Goal: Information Seeking & Learning: Learn about a topic

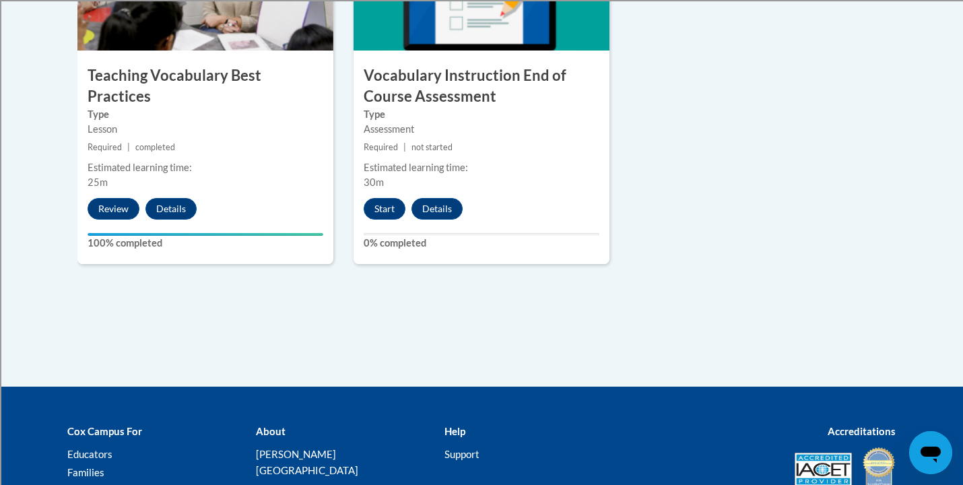
scroll to position [1609, 0]
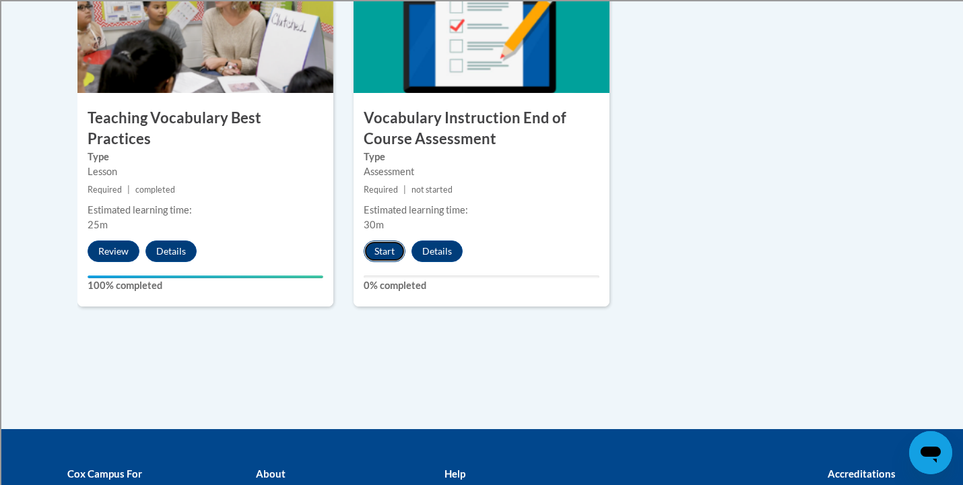
click at [368, 255] on button "Start" at bounding box center [385, 251] width 42 height 22
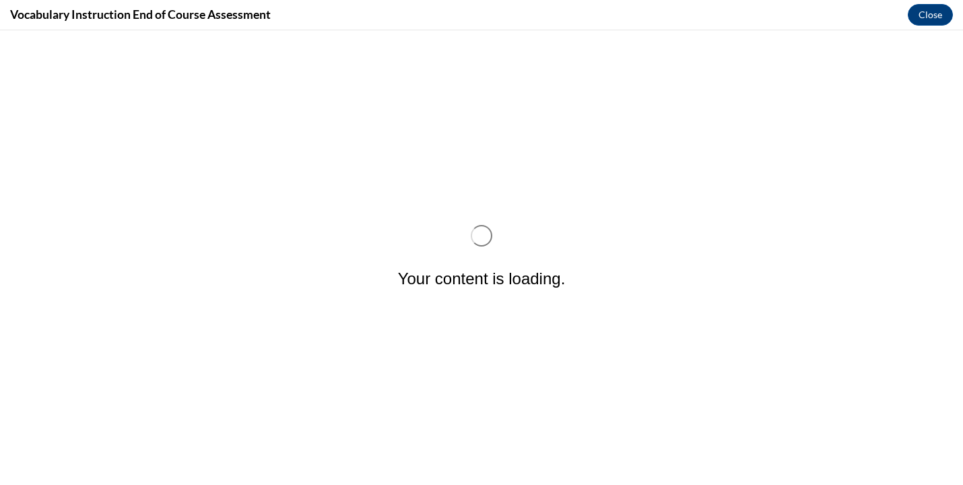
scroll to position [0, 0]
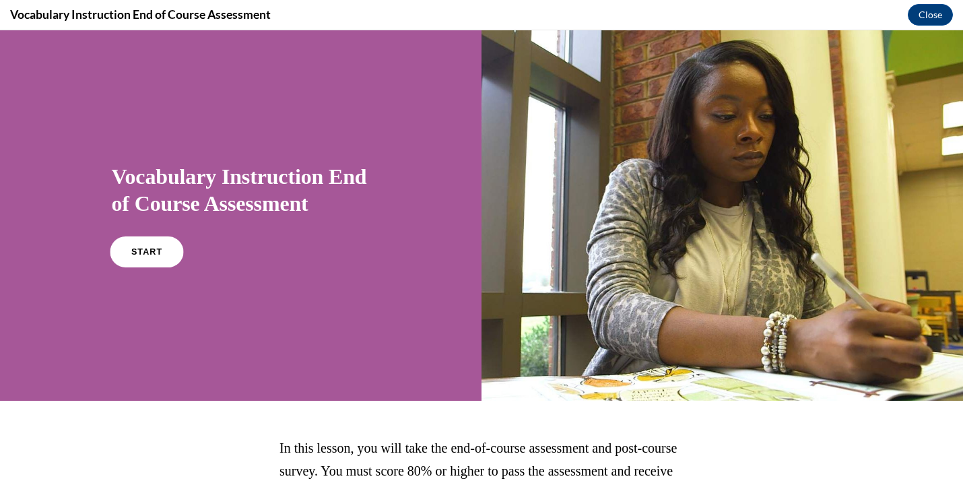
click at [151, 247] on link "START" at bounding box center [146, 251] width 73 height 31
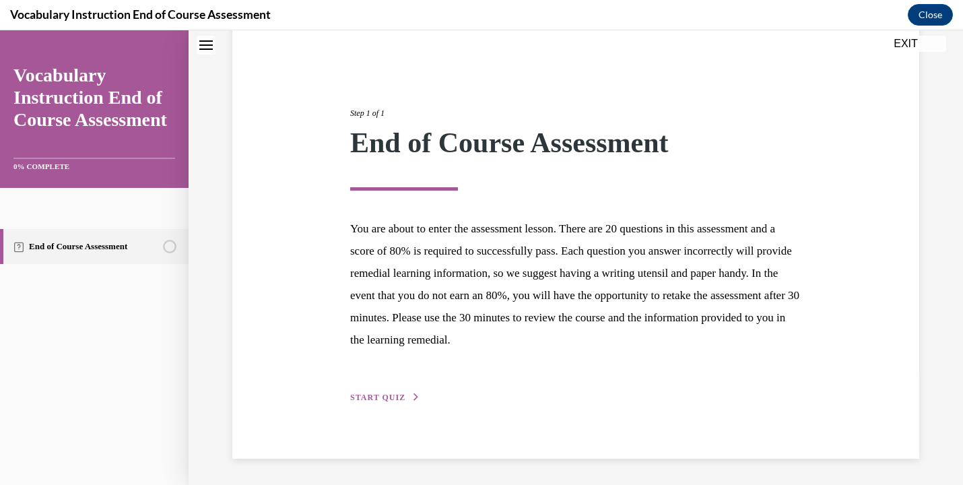
scroll to position [110, 0]
click at [396, 405] on div "Step 1 of 1 End of Course Assessment You are about to enter the assessment less…" at bounding box center [575, 241] width 687 height 436
click at [391, 394] on span "START QUIZ" at bounding box center [377, 397] width 55 height 9
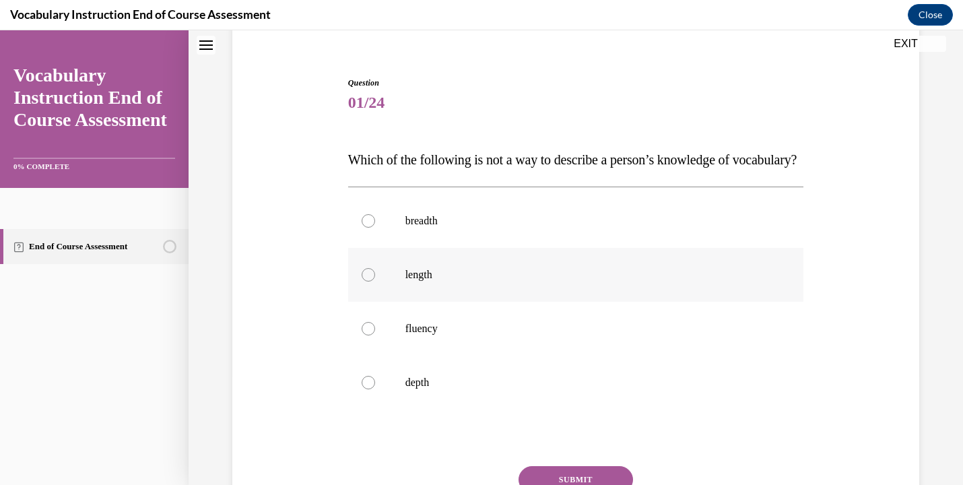
click at [522, 282] on p "length" at bounding box center [587, 274] width 365 height 13
click at [375, 282] on input "length" at bounding box center [368, 274] width 13 height 13
radio input "true"
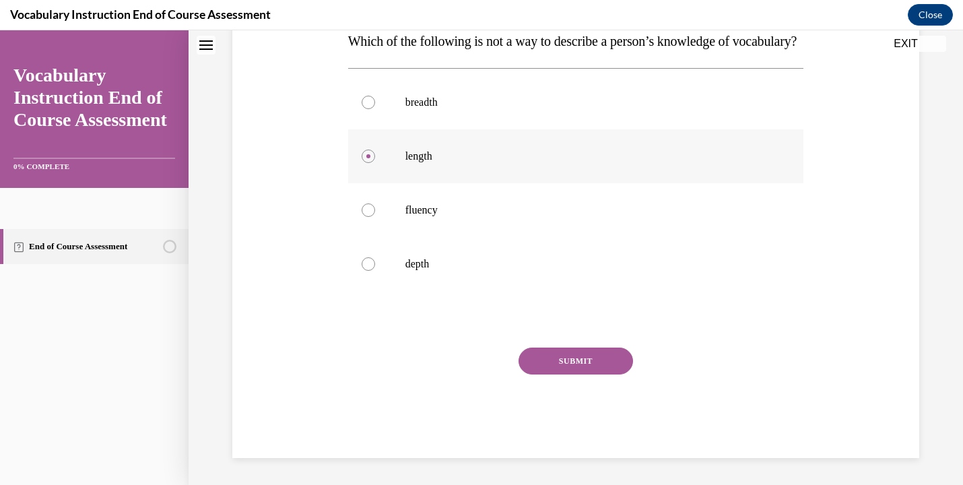
scroll to position [256, 0]
click at [591, 369] on button "SUBMIT" at bounding box center [576, 361] width 114 height 27
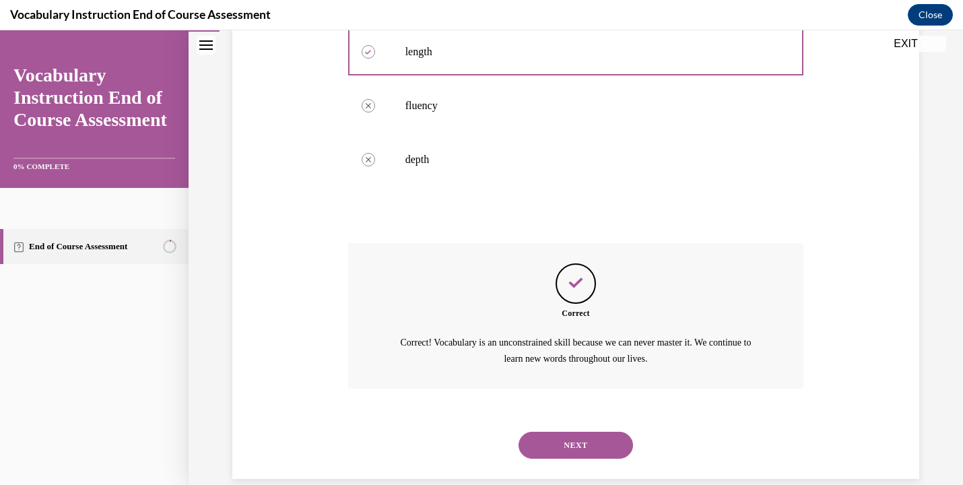
scroll to position [381, 0]
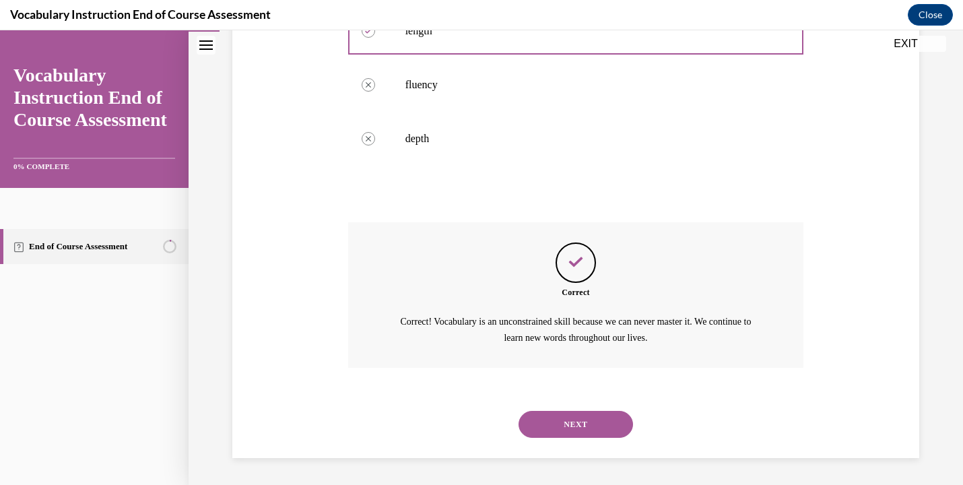
click at [585, 426] on button "NEXT" at bounding box center [576, 424] width 114 height 27
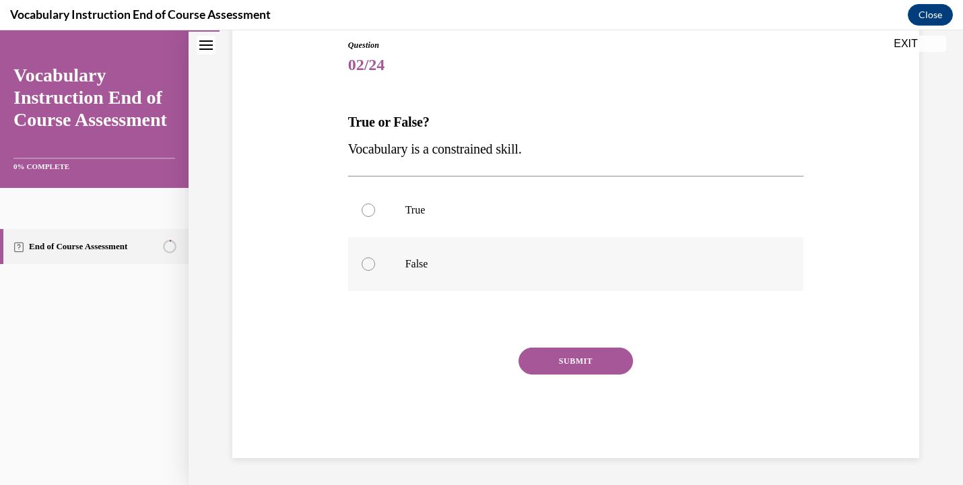
click at [585, 265] on p "False" at bounding box center [587, 263] width 365 height 13
click at [375, 265] on input "False" at bounding box center [368, 263] width 13 height 13
radio input "true"
click at [568, 362] on button "SUBMIT" at bounding box center [576, 361] width 114 height 27
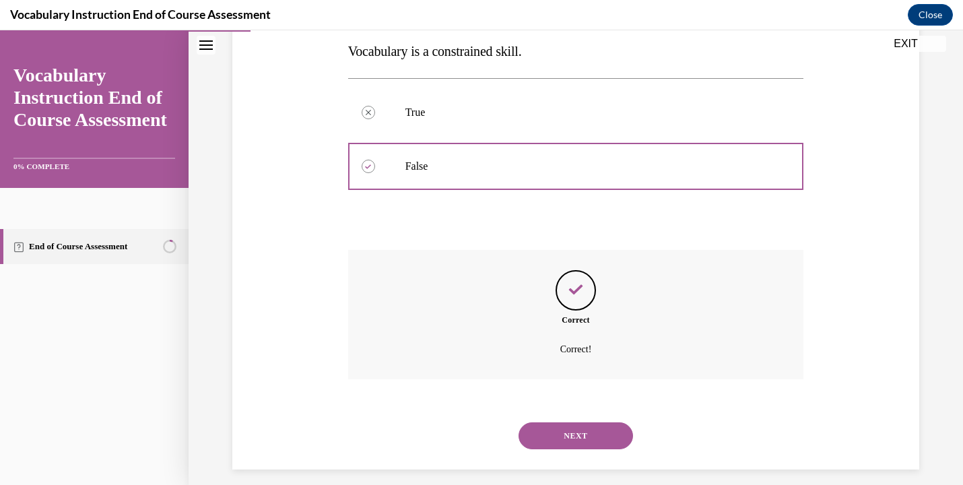
scroll to position [257, 0]
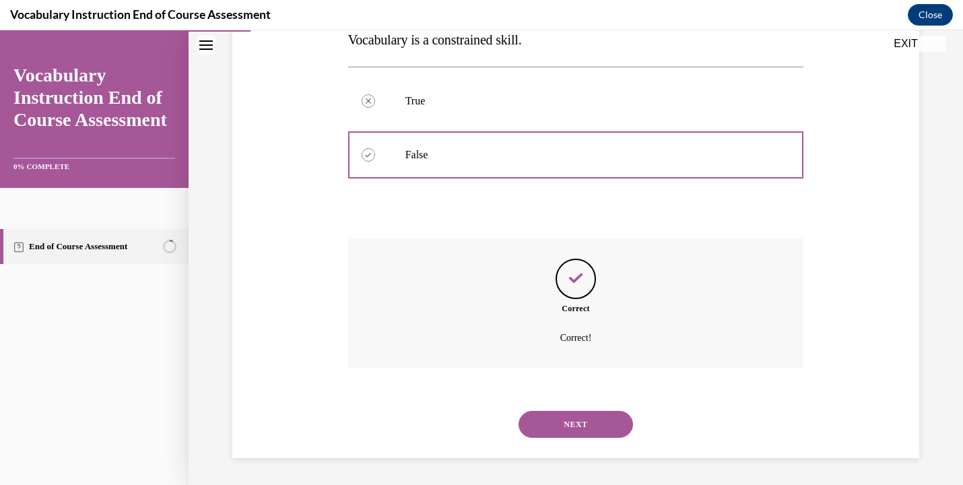
click at [601, 421] on button "NEXT" at bounding box center [576, 424] width 114 height 27
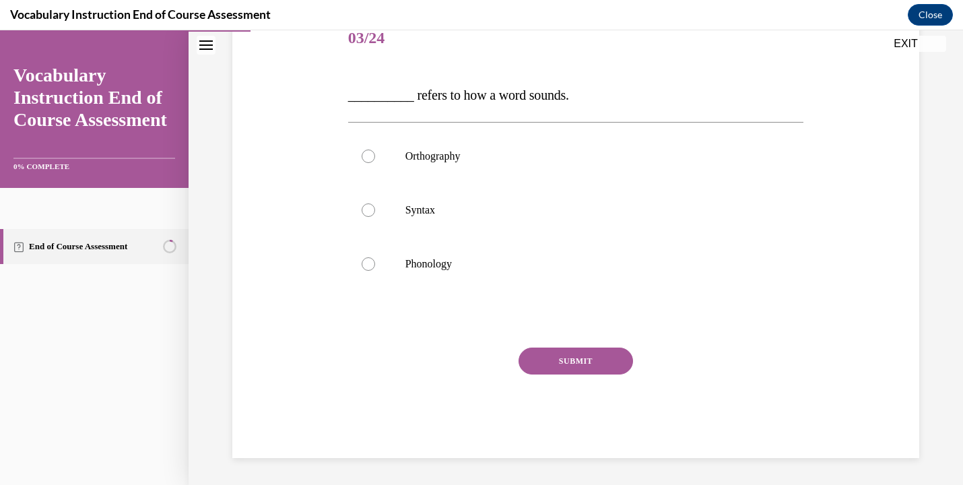
scroll to position [150, 0]
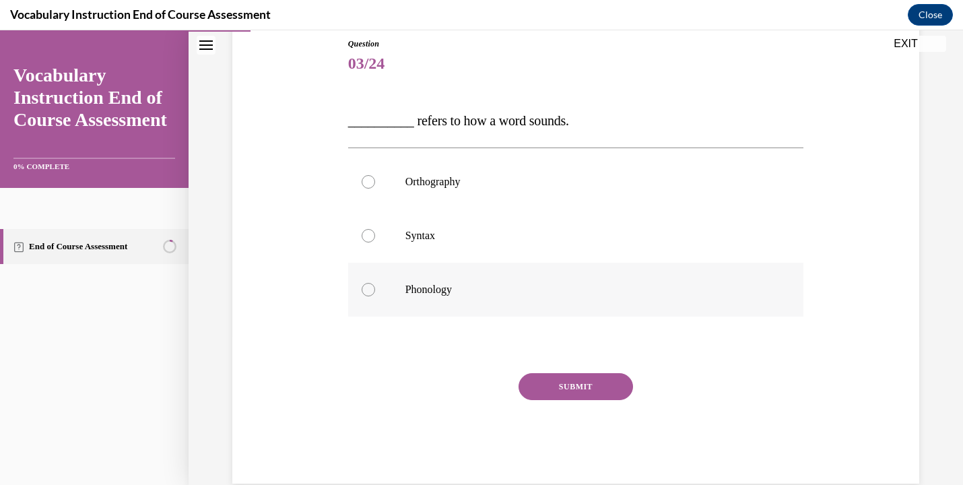
click at [691, 284] on p "Phonology" at bounding box center [587, 289] width 365 height 13
click at [375, 284] on input "Phonology" at bounding box center [368, 289] width 13 height 13
radio input "true"
click at [614, 389] on button "SUBMIT" at bounding box center [576, 386] width 114 height 27
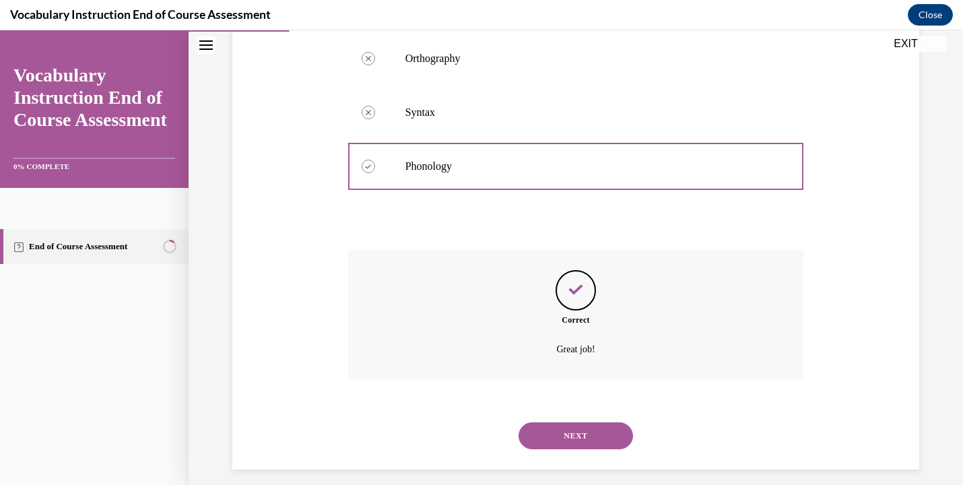
scroll to position [284, 0]
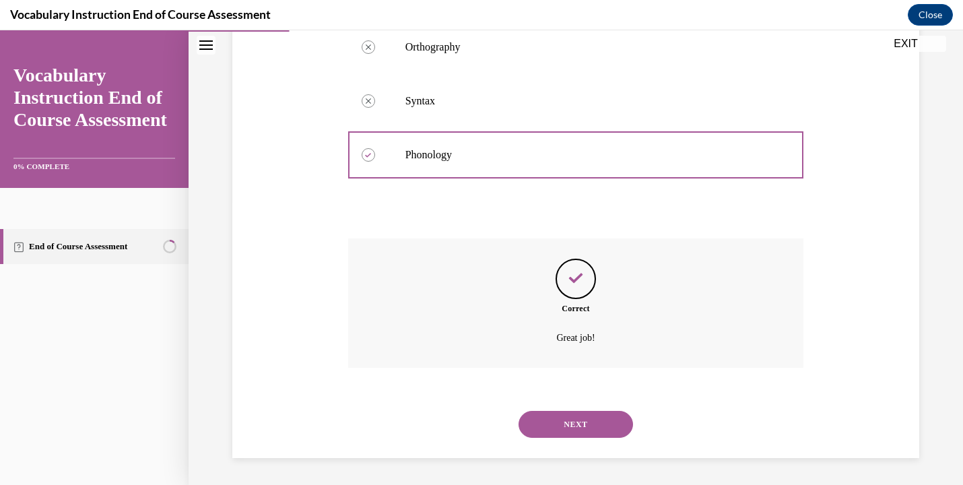
click at [589, 422] on button "NEXT" at bounding box center [576, 424] width 114 height 27
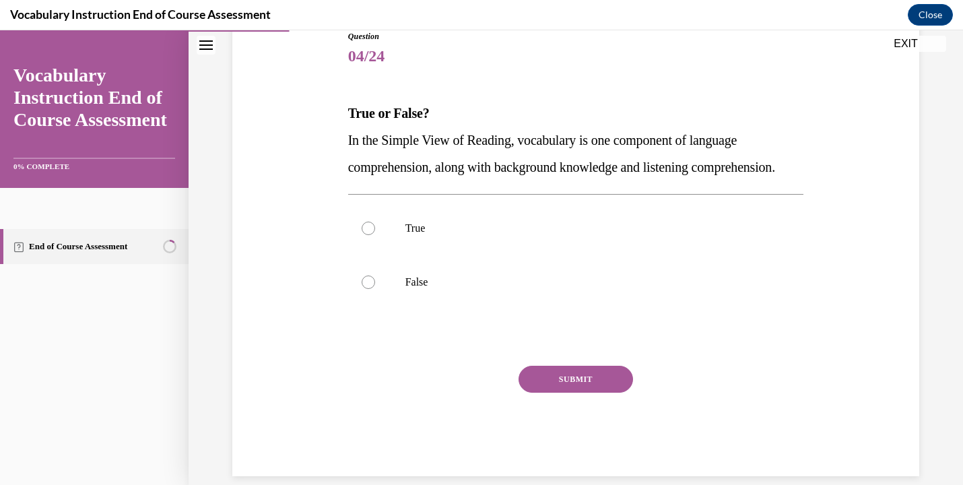
scroll to position [147, 0]
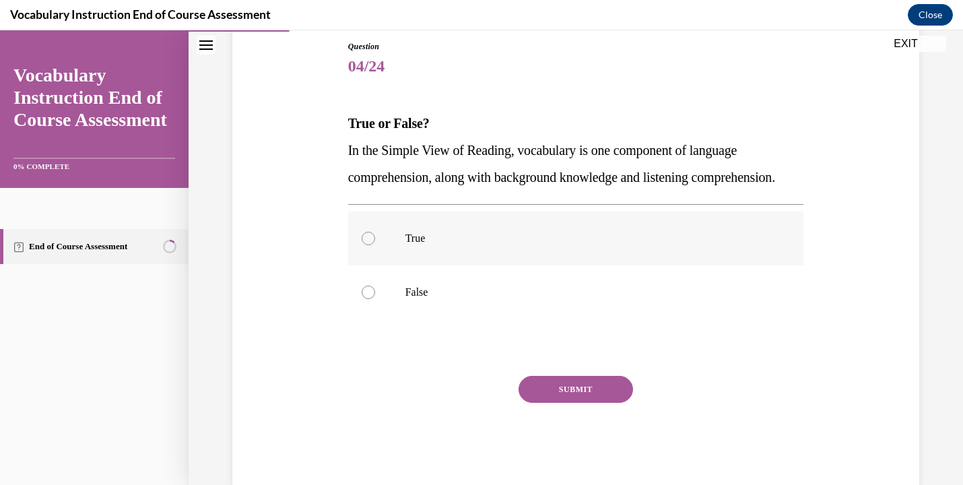
click at [536, 265] on label "True" at bounding box center [576, 238] width 456 height 54
click at [375, 245] on input "True" at bounding box center [368, 238] width 13 height 13
radio input "true"
click at [568, 403] on button "SUBMIT" at bounding box center [576, 389] width 114 height 27
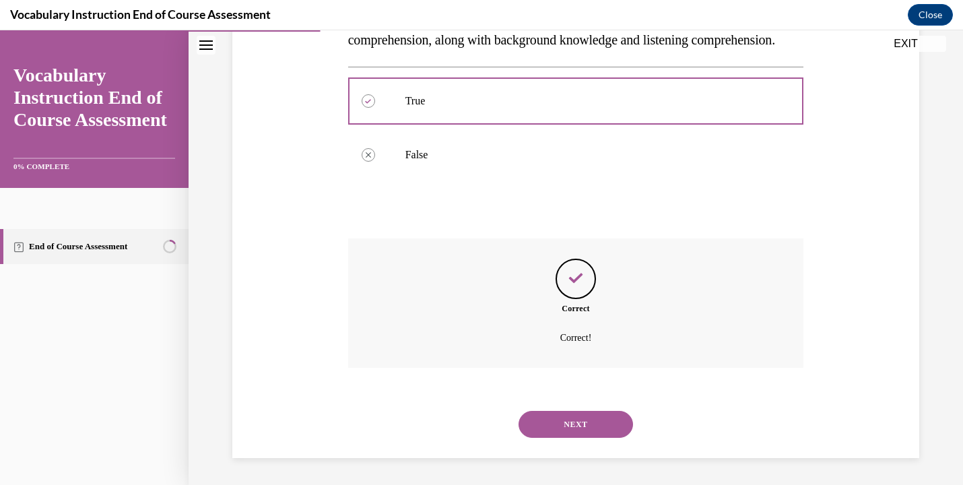
scroll to position [311, 0]
click at [582, 424] on button "NEXT" at bounding box center [576, 424] width 114 height 27
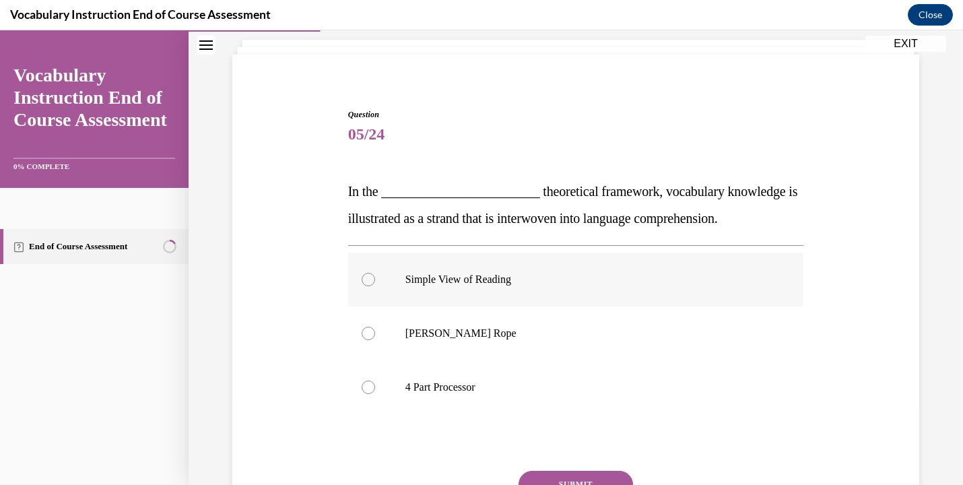
scroll to position [80, 0]
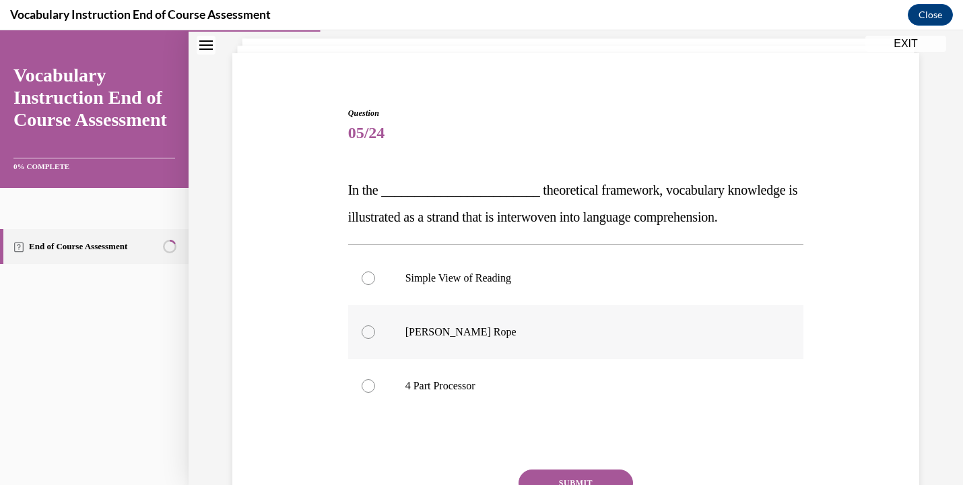
click at [699, 340] on label "Scarborough's Rope" at bounding box center [576, 332] width 456 height 54
click at [375, 339] on input "Scarborough's Rope" at bounding box center [368, 331] width 13 height 13
radio input "true"
click at [591, 477] on button "SUBMIT" at bounding box center [576, 482] width 114 height 27
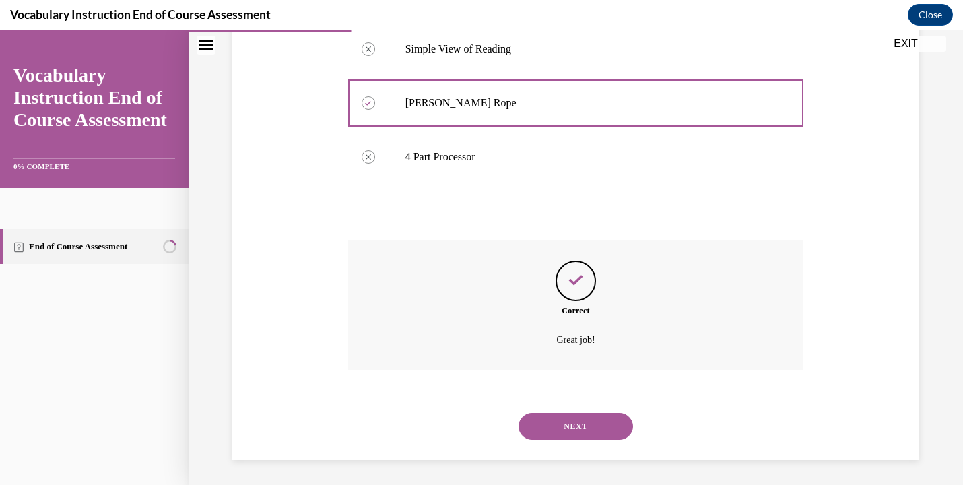
scroll to position [311, 0]
click at [595, 426] on button "NEXT" at bounding box center [576, 424] width 114 height 27
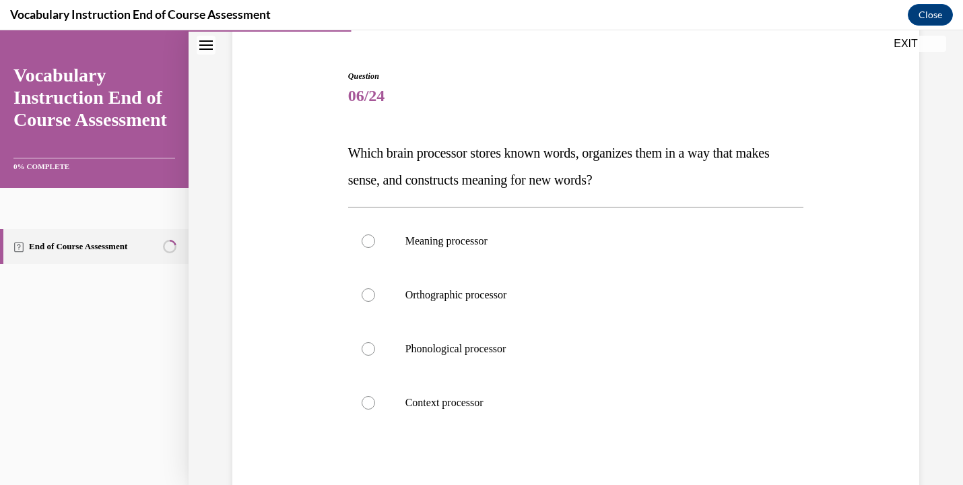
scroll to position [115, 0]
click at [658, 244] on p "Meaning processor" at bounding box center [587, 242] width 365 height 13
click at [375, 244] on input "Meaning processor" at bounding box center [368, 242] width 13 height 13
radio input "true"
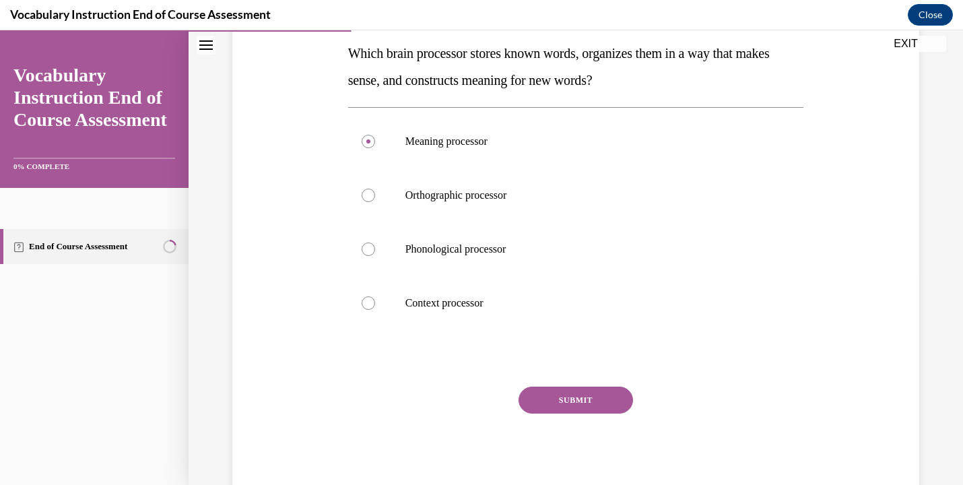
click at [594, 403] on button "SUBMIT" at bounding box center [576, 400] width 114 height 27
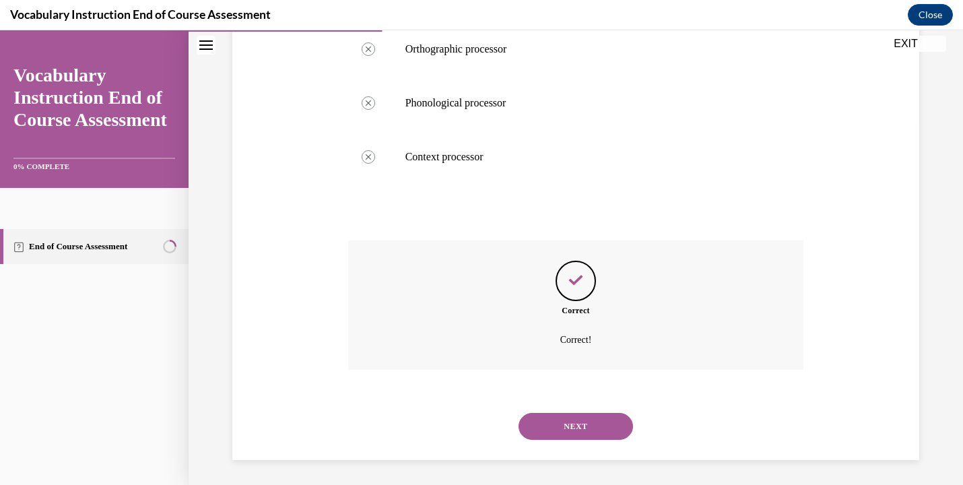
scroll to position [365, 0]
click at [560, 424] on button "NEXT" at bounding box center [576, 424] width 114 height 27
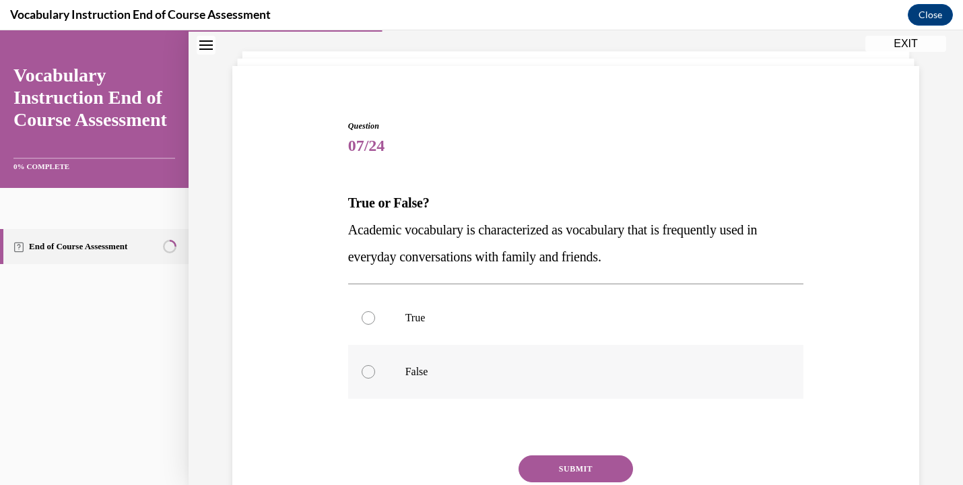
scroll to position [66, 0]
click at [603, 369] on p "False" at bounding box center [587, 372] width 365 height 13
click at [375, 369] on input "False" at bounding box center [368, 372] width 13 height 13
radio input "true"
click at [594, 468] on button "SUBMIT" at bounding box center [576, 470] width 114 height 27
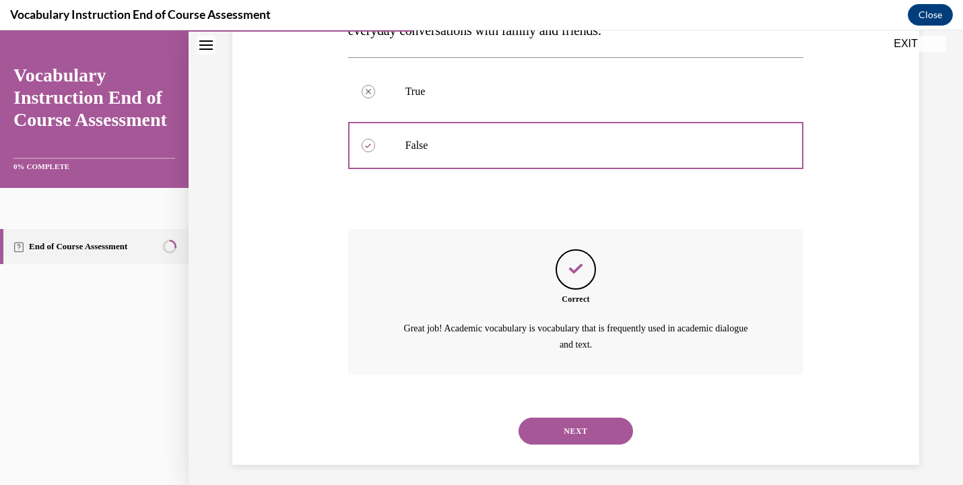
scroll to position [300, 0]
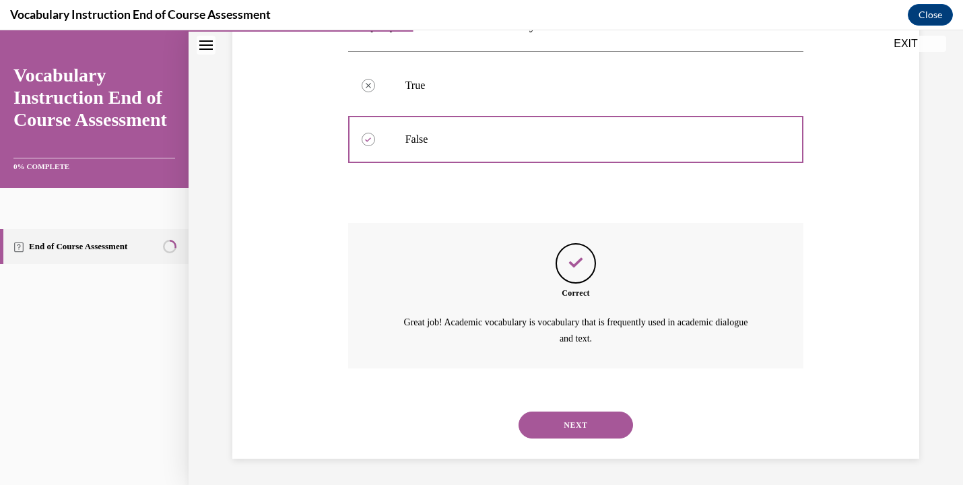
click at [579, 428] on button "NEXT" at bounding box center [576, 425] width 114 height 27
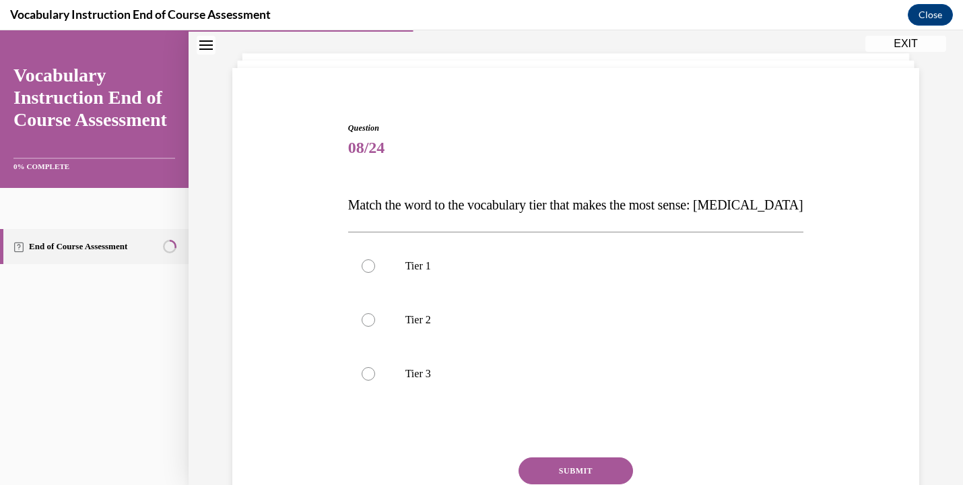
scroll to position [66, 0]
click at [540, 365] on label "Tier 3" at bounding box center [576, 373] width 456 height 54
click at [375, 366] on input "Tier 3" at bounding box center [368, 372] width 13 height 13
radio input "true"
click at [575, 469] on button "SUBMIT" at bounding box center [576, 470] width 114 height 27
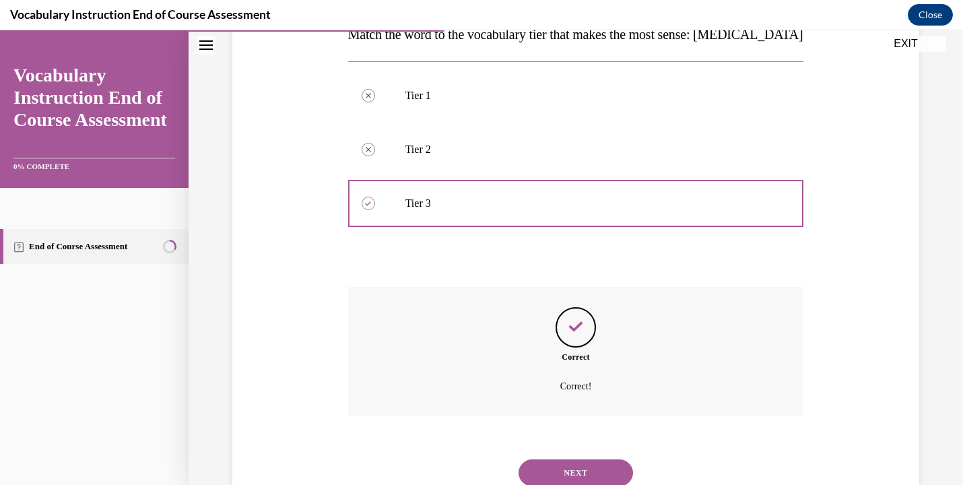
scroll to position [284, 0]
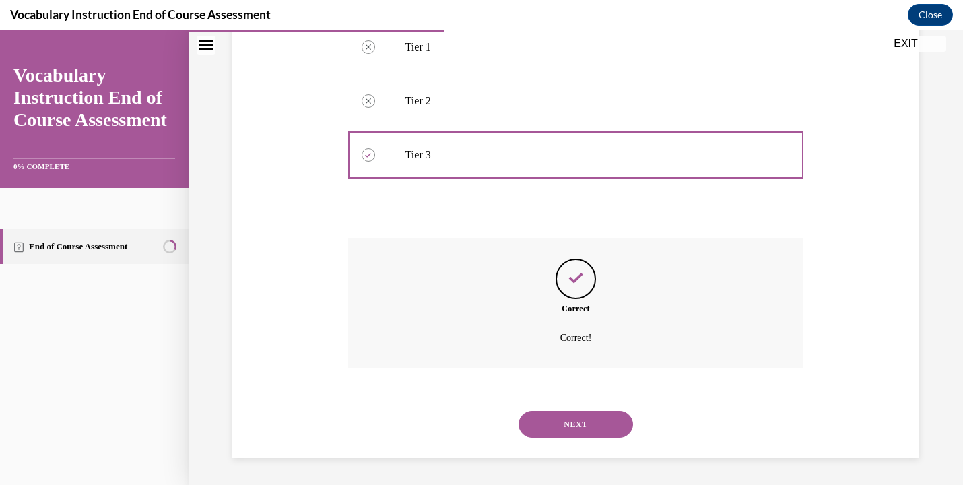
click at [557, 420] on button "NEXT" at bounding box center [576, 424] width 114 height 27
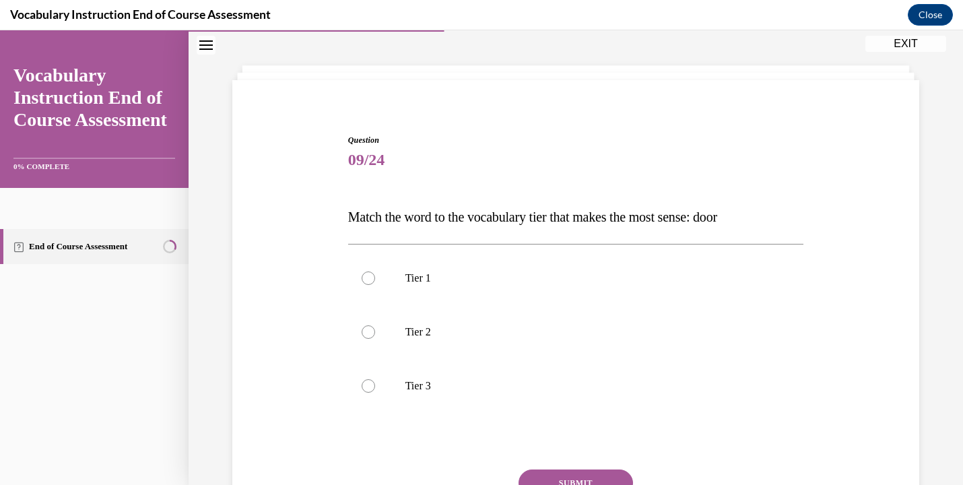
scroll to position [53, 0]
click at [694, 274] on p "Tier 1" at bounding box center [587, 278] width 365 height 13
click at [375, 274] on input "Tier 1" at bounding box center [368, 278] width 13 height 13
radio input "true"
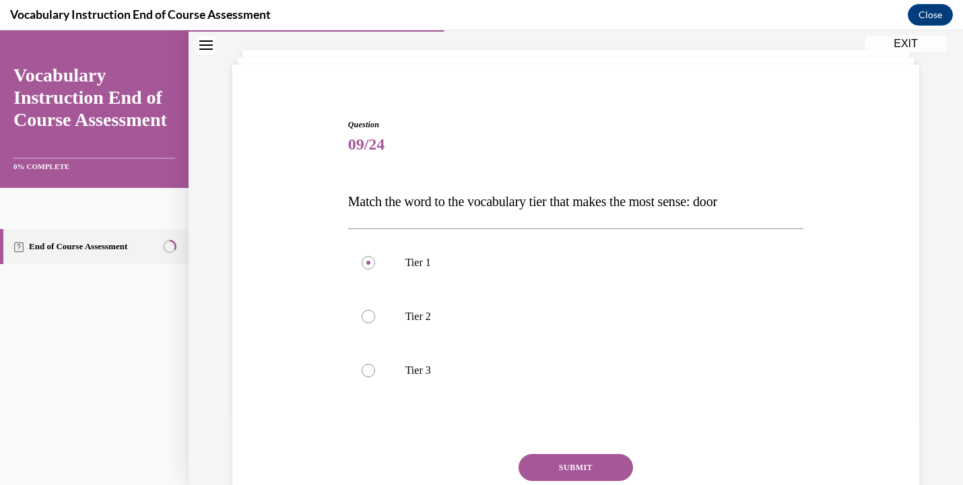
click at [593, 463] on button "SUBMIT" at bounding box center [576, 467] width 114 height 27
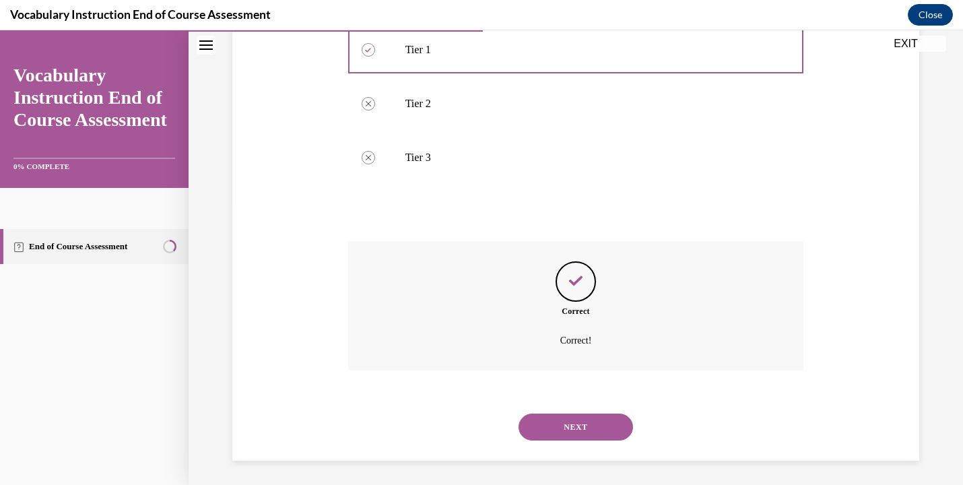
scroll to position [284, 0]
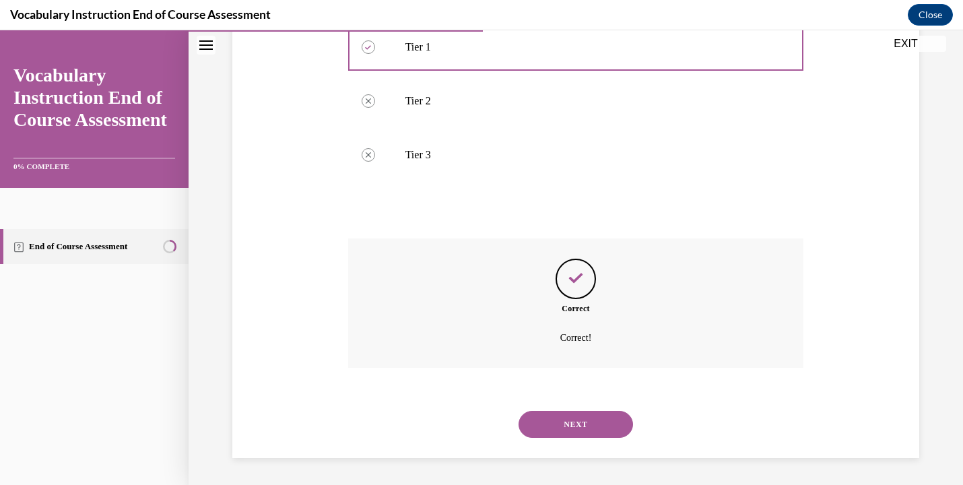
click at [591, 430] on button "NEXT" at bounding box center [576, 424] width 114 height 27
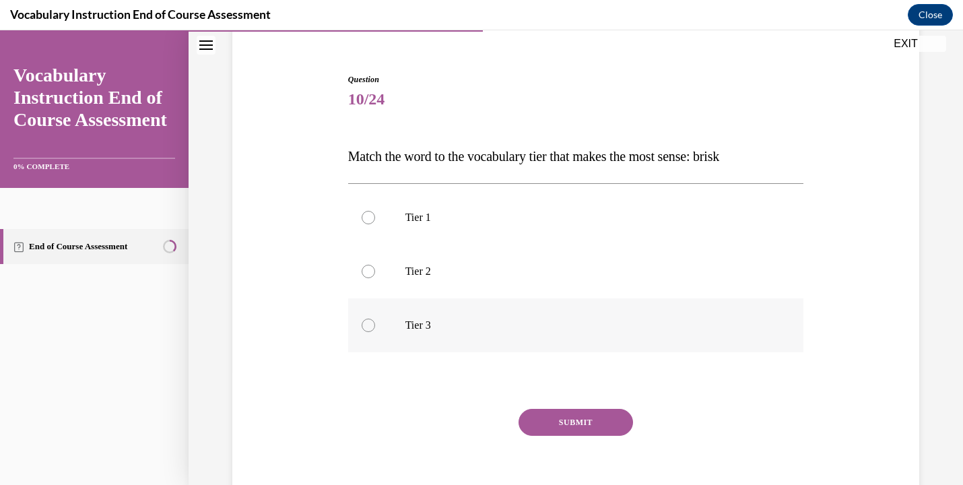
scroll to position [104, 0]
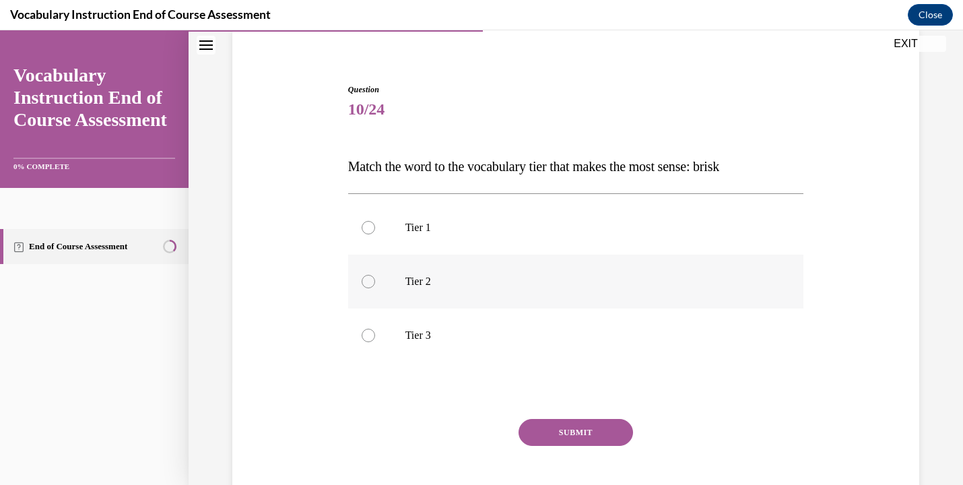
click at [755, 299] on label "Tier 2" at bounding box center [576, 282] width 456 height 54
click at [375, 288] on input "Tier 2" at bounding box center [368, 281] width 13 height 13
radio input "true"
click at [603, 432] on button "SUBMIT" at bounding box center [576, 432] width 114 height 27
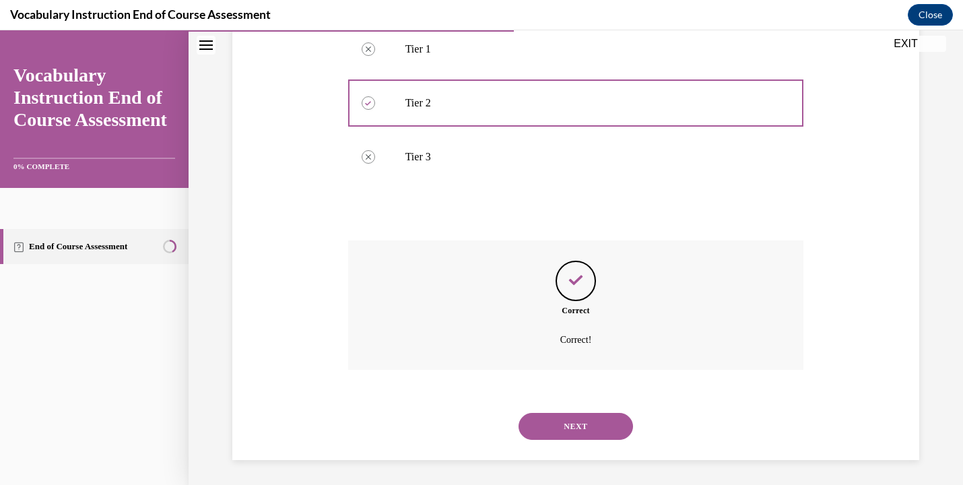
scroll to position [284, 0]
click at [598, 420] on button "NEXT" at bounding box center [576, 424] width 114 height 27
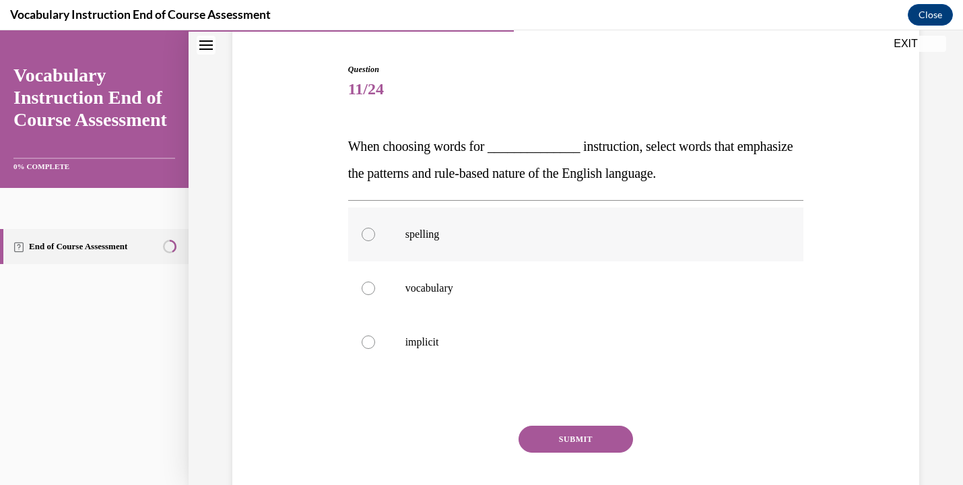
scroll to position [121, 0]
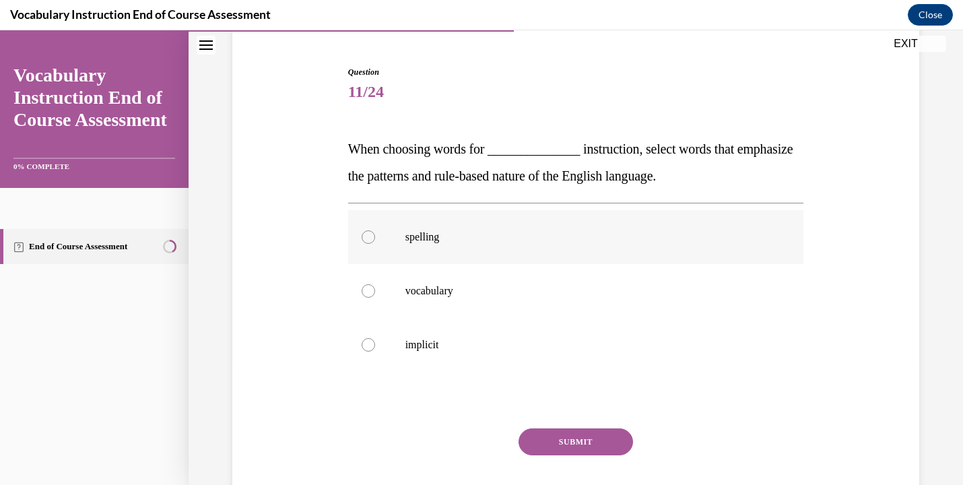
click at [585, 251] on label "spelling" at bounding box center [576, 237] width 456 height 54
click at [375, 244] on input "spelling" at bounding box center [368, 236] width 13 height 13
radio input "true"
click at [603, 436] on button "SUBMIT" at bounding box center [576, 441] width 114 height 27
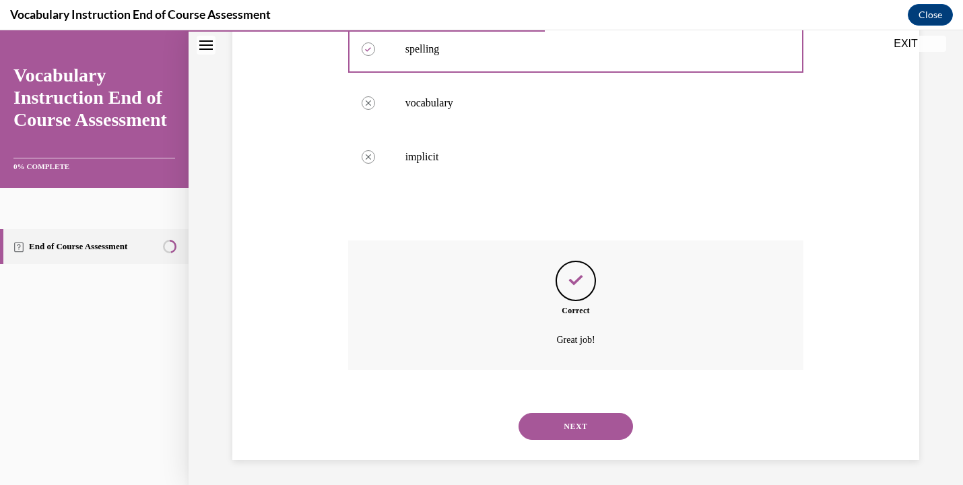
scroll to position [311, 0]
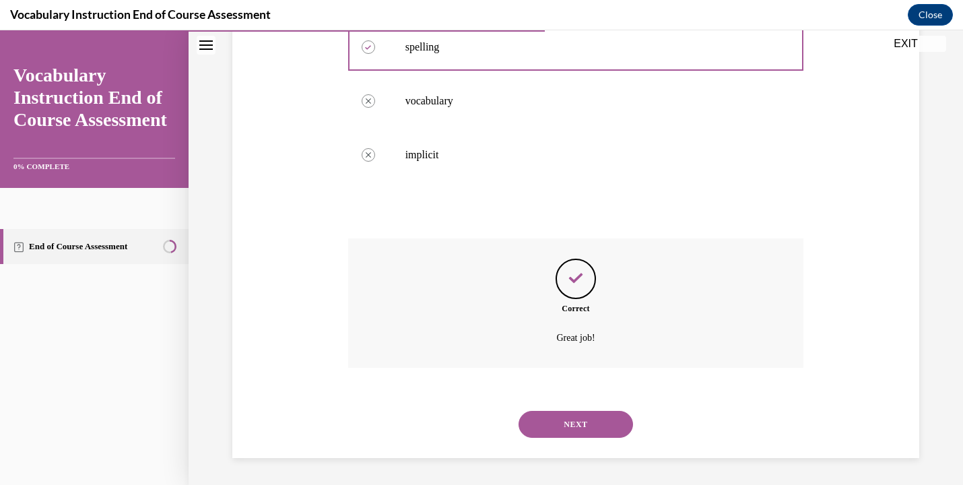
click at [595, 425] on button "NEXT" at bounding box center [576, 424] width 114 height 27
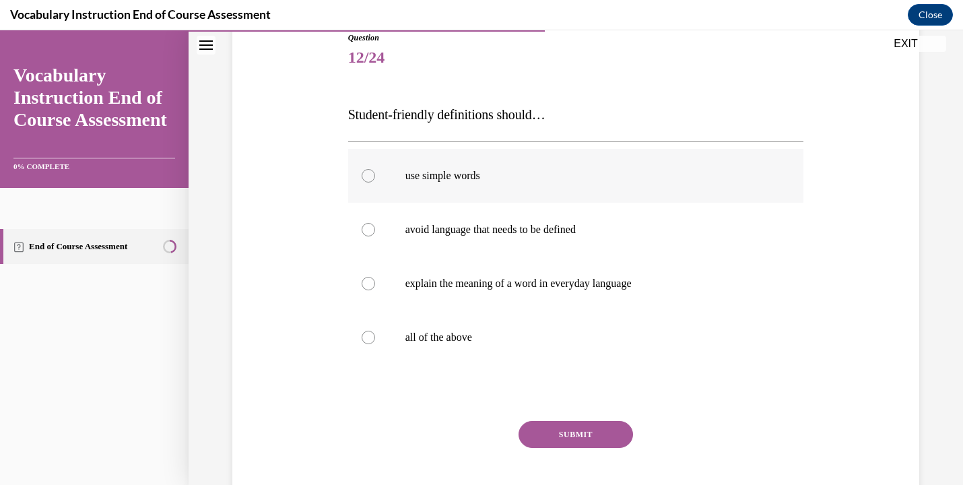
scroll to position [157, 0]
click at [688, 341] on p "all of the above" at bounding box center [587, 335] width 365 height 13
click at [375, 341] on input "all of the above" at bounding box center [368, 335] width 13 height 13
radio input "true"
click at [587, 430] on button "SUBMIT" at bounding box center [576, 433] width 114 height 27
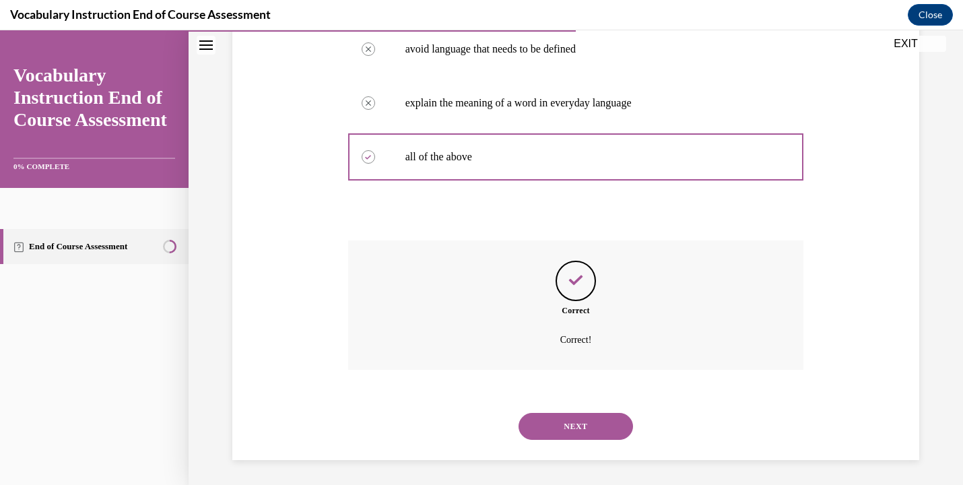
scroll to position [338, 0]
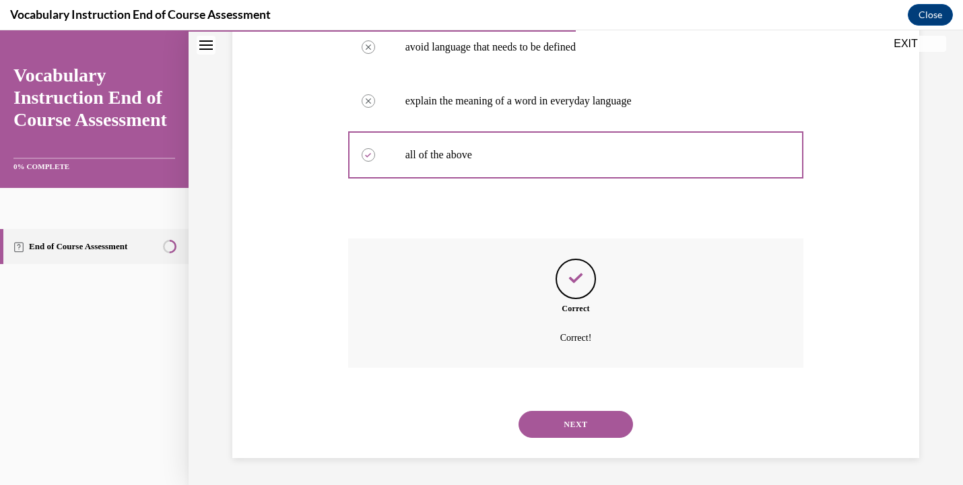
click at [593, 420] on button "NEXT" at bounding box center [576, 424] width 114 height 27
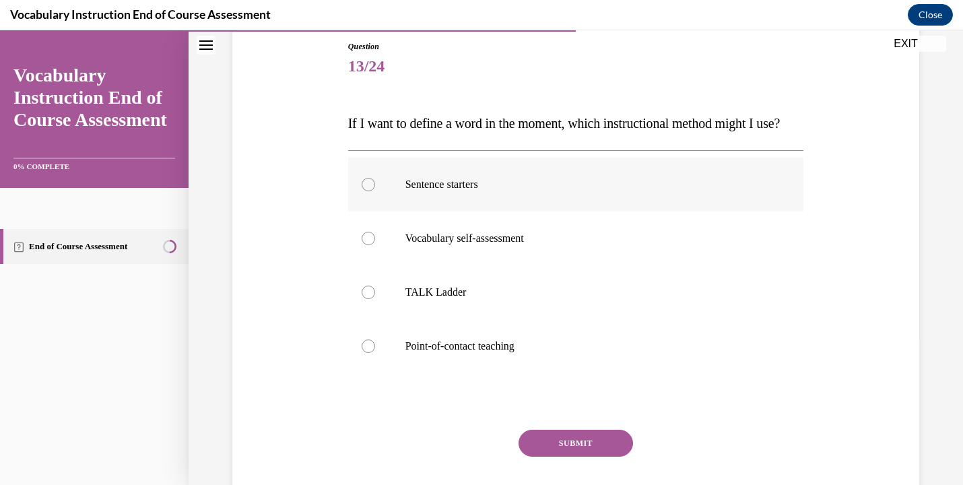
scroll to position [147, 0]
click at [678, 211] on label "Sentence starters" at bounding box center [576, 184] width 456 height 54
click at [375, 191] on input "Sentence starters" at bounding box center [368, 183] width 13 height 13
radio input "true"
click at [577, 456] on button "SUBMIT" at bounding box center [576, 442] width 114 height 27
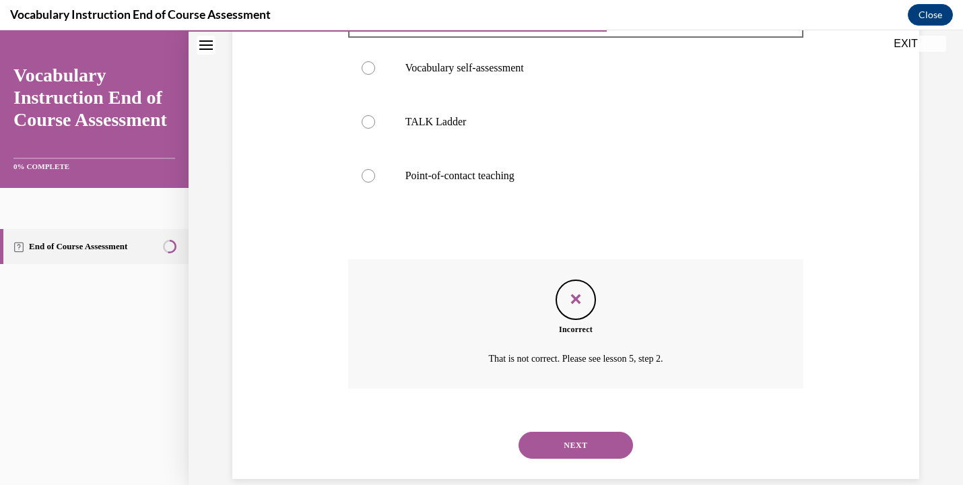
scroll to position [365, 0]
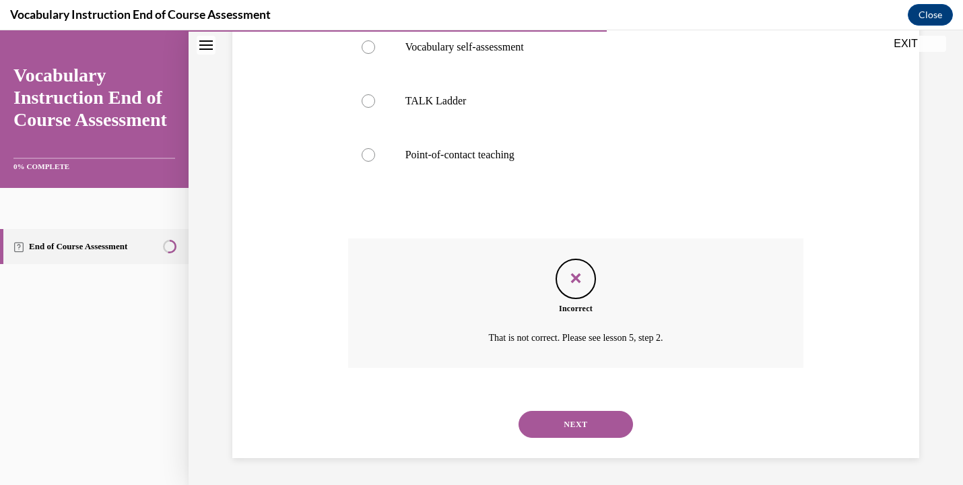
click at [575, 439] on div "NEXT" at bounding box center [576, 424] width 456 height 54
click at [558, 437] on button "NEXT" at bounding box center [576, 424] width 114 height 27
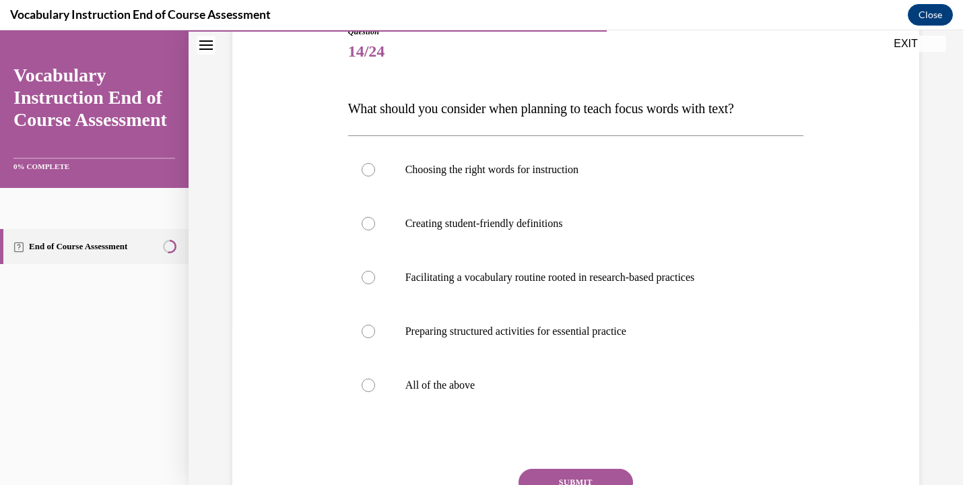
scroll to position [177, 0]
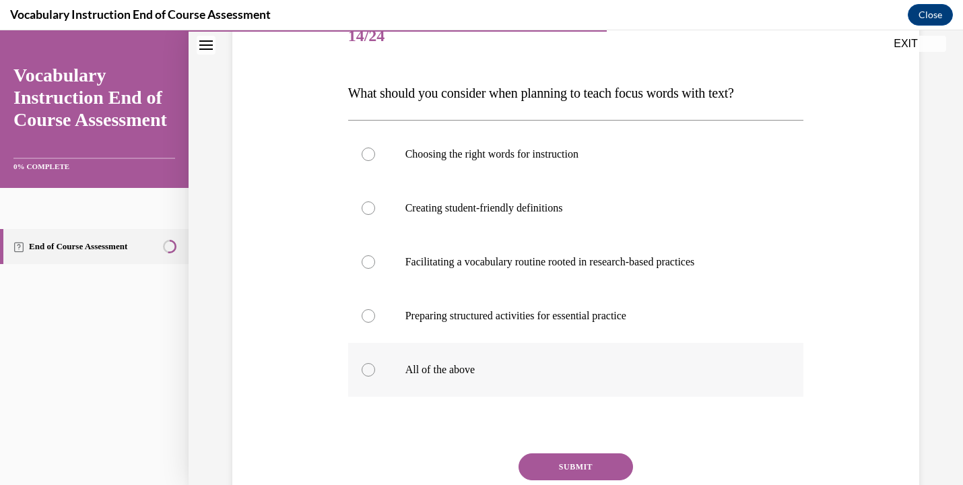
click at [620, 372] on p "All of the above" at bounding box center [587, 369] width 365 height 13
click at [375, 372] on input "All of the above" at bounding box center [368, 369] width 13 height 13
radio input "true"
click at [583, 468] on button "SUBMIT" at bounding box center [576, 466] width 114 height 27
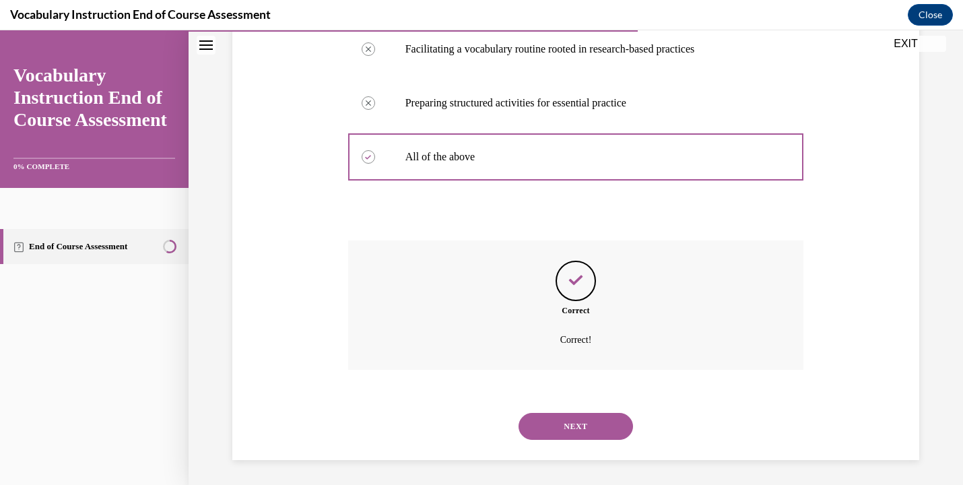
scroll to position [392, 0]
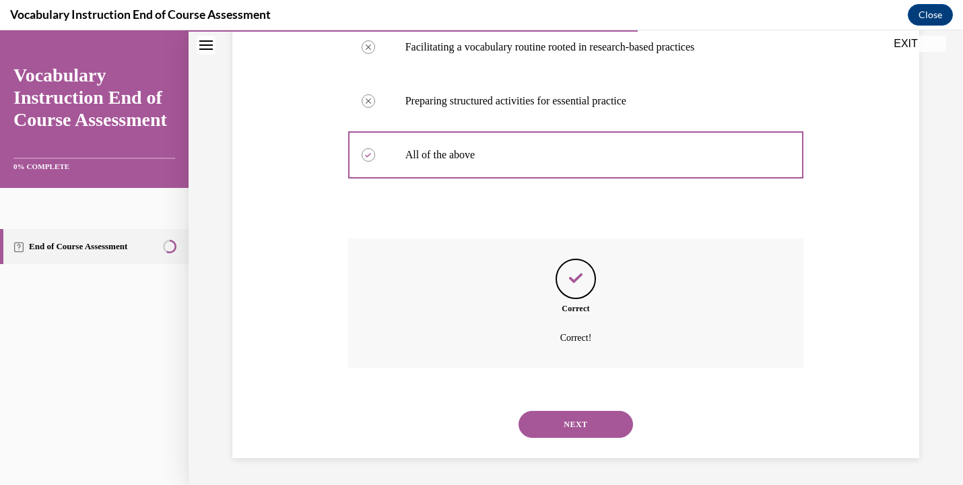
click at [566, 433] on button "NEXT" at bounding box center [576, 424] width 114 height 27
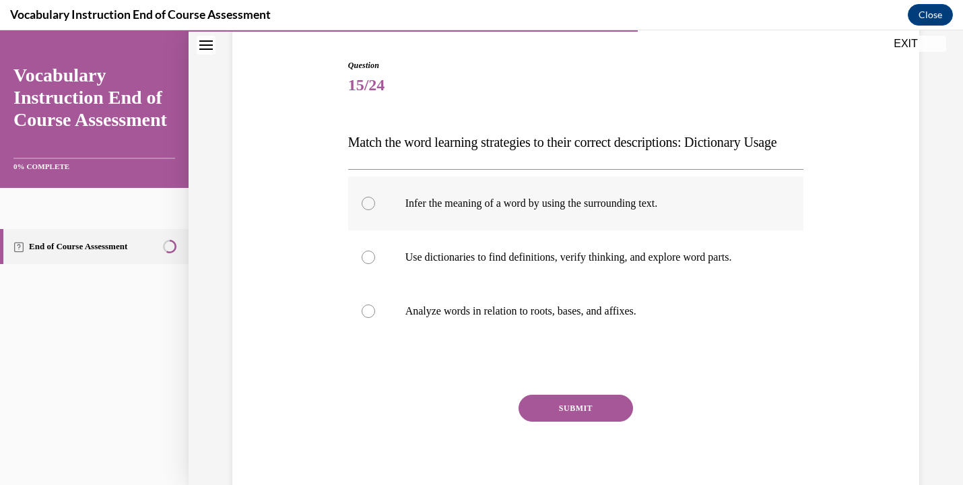
scroll to position [117, 0]
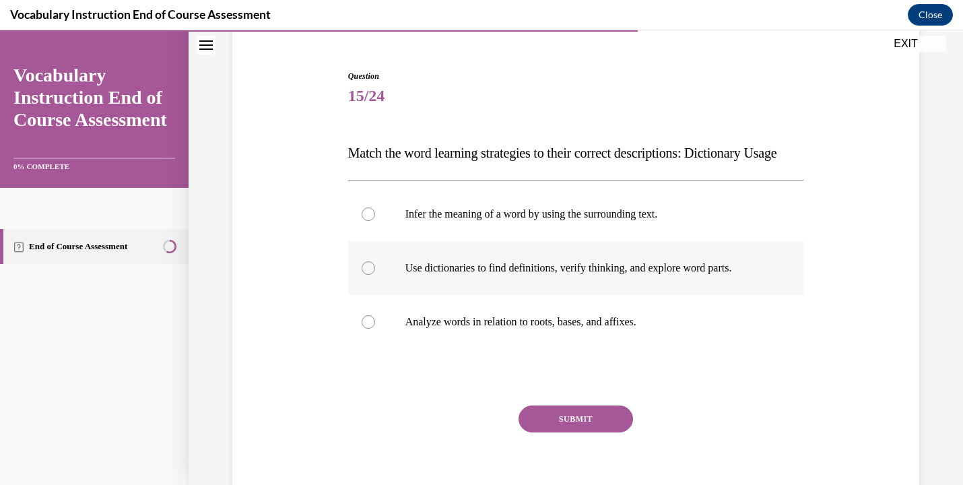
click at [720, 295] on label "Use dictionaries to find definitions, verify thinking, and explore word parts." at bounding box center [576, 268] width 456 height 54
click at [375, 275] on input "Use dictionaries to find definitions, verify thinking, and explore word parts." at bounding box center [368, 267] width 13 height 13
radio input "true"
click at [586, 432] on button "SUBMIT" at bounding box center [576, 418] width 114 height 27
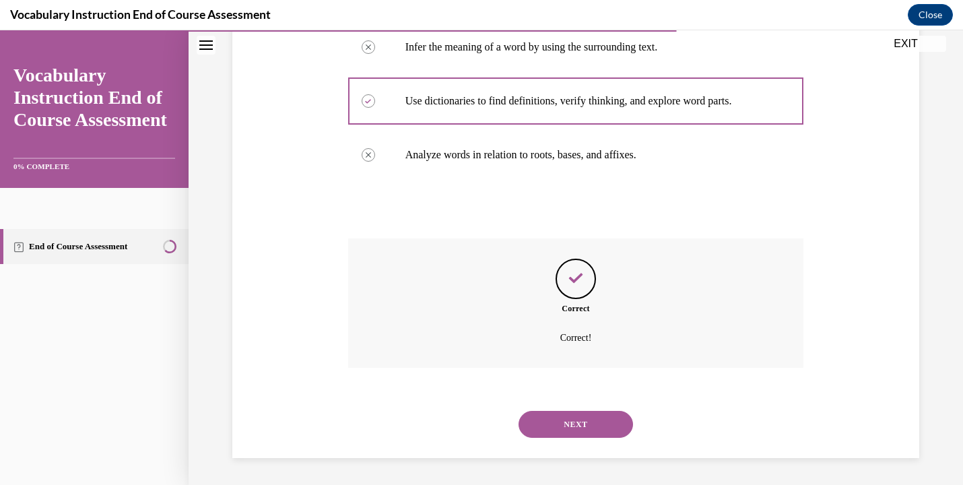
scroll to position [311, 0]
click at [590, 428] on button "NEXT" at bounding box center [576, 424] width 114 height 27
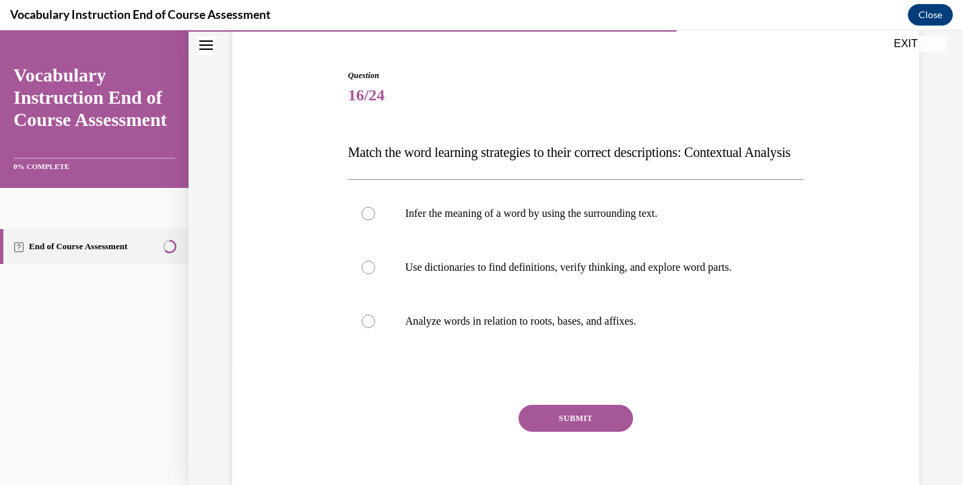
scroll to position [117, 0]
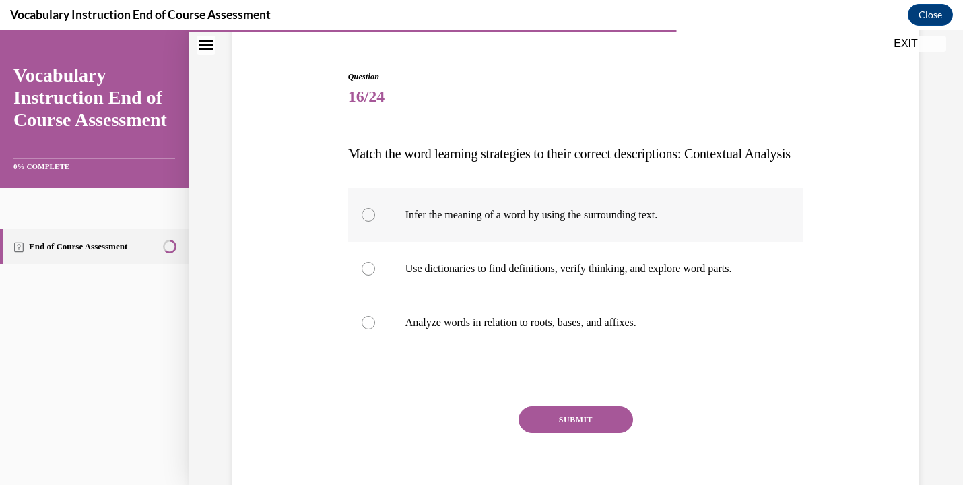
click at [735, 222] on p "Infer the meaning of a word by using the surrounding text." at bounding box center [587, 214] width 365 height 13
click at [375, 222] on input "Infer the meaning of a word by using the surrounding text." at bounding box center [368, 214] width 13 height 13
radio input "true"
click at [572, 433] on button "SUBMIT" at bounding box center [576, 419] width 114 height 27
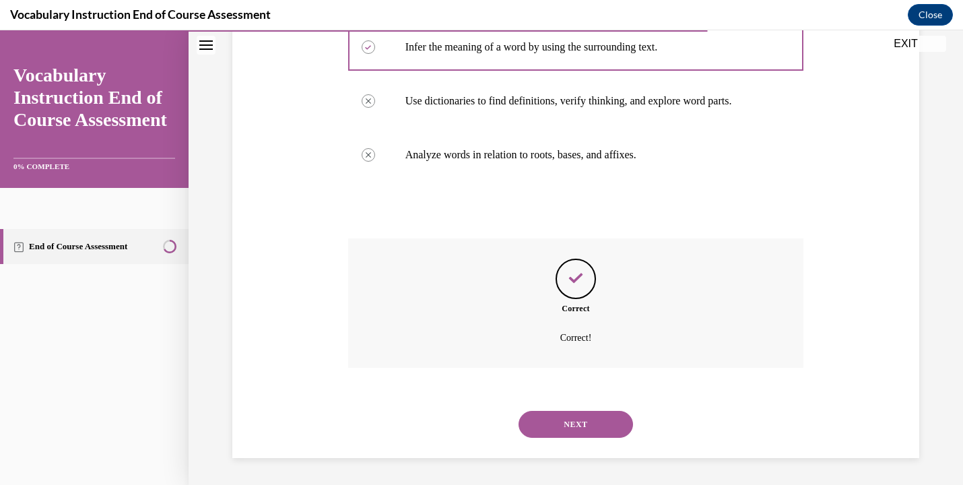
scroll to position [311, 0]
click at [606, 416] on button "NEXT" at bounding box center [576, 424] width 114 height 27
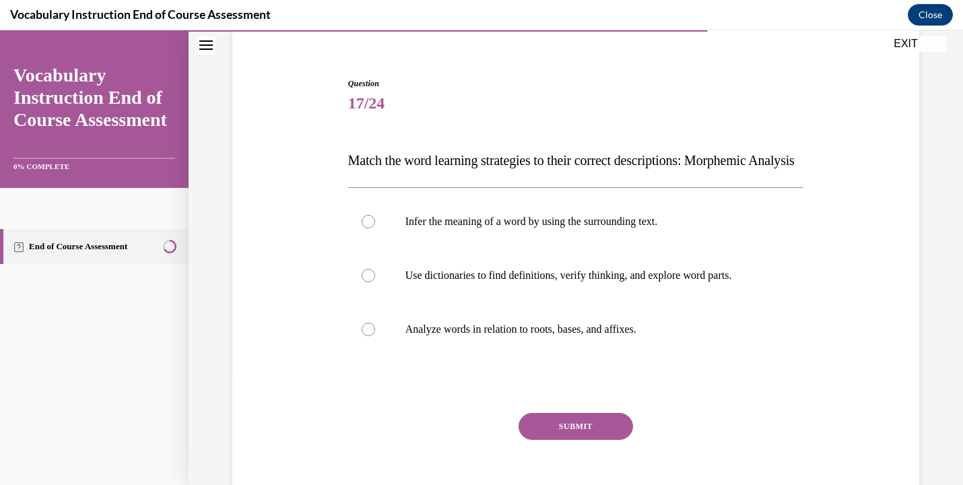
scroll to position [131, 0]
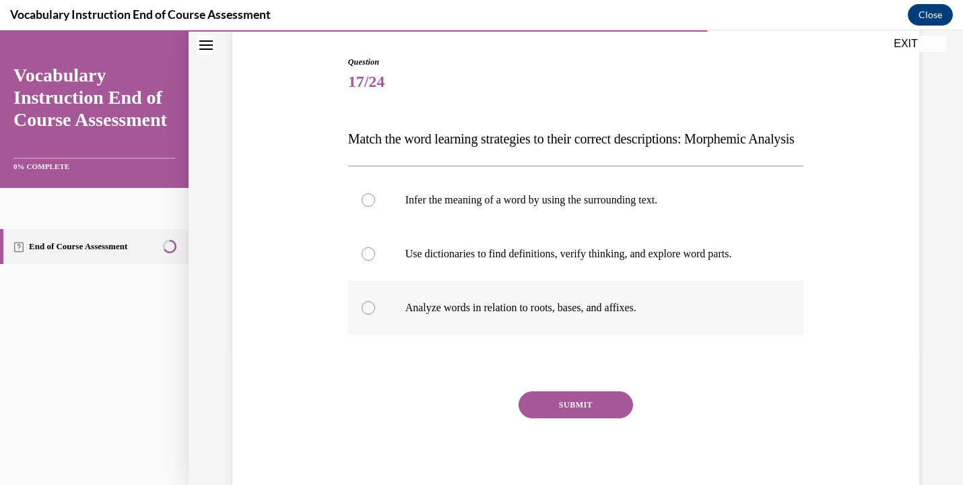
click at [649, 335] on label "Analyze words in relation to roots, bases, and affixes." at bounding box center [576, 308] width 456 height 54
click at [375, 315] on input "Analyze words in relation to roots, bases, and affixes." at bounding box center [368, 307] width 13 height 13
radio input "true"
click at [574, 418] on button "SUBMIT" at bounding box center [576, 404] width 114 height 27
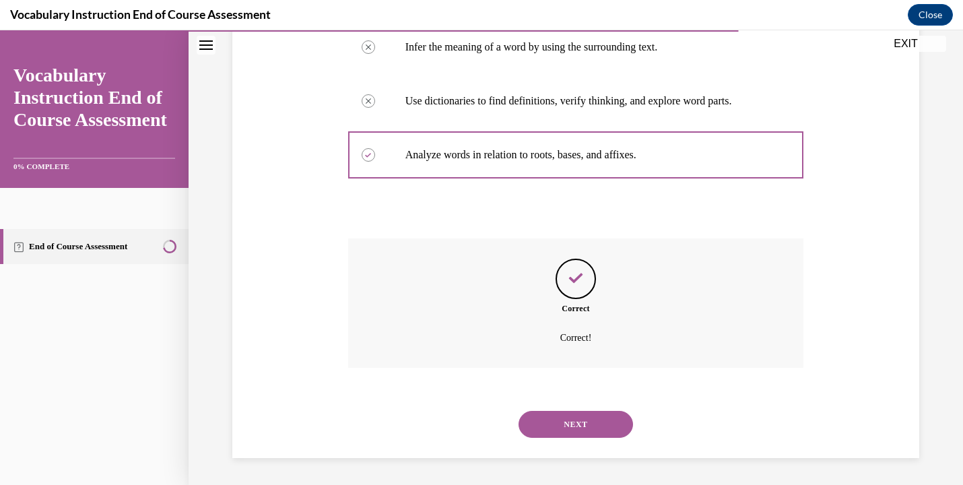
scroll to position [311, 0]
click at [591, 433] on button "NEXT" at bounding box center [576, 424] width 114 height 27
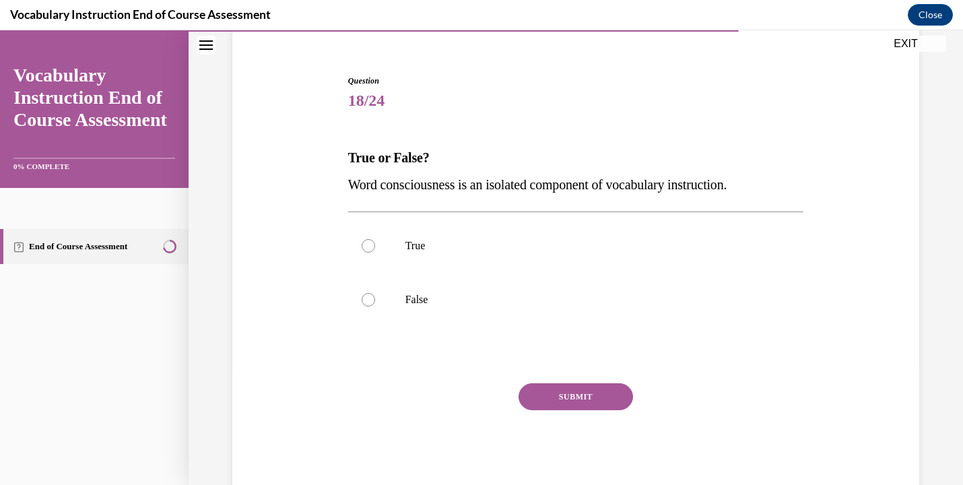
scroll to position [112, 0]
click at [662, 310] on label "False" at bounding box center [576, 300] width 456 height 54
click at [375, 307] on input "False" at bounding box center [368, 300] width 13 height 13
radio input "true"
click at [591, 398] on button "SUBMIT" at bounding box center [576, 397] width 114 height 27
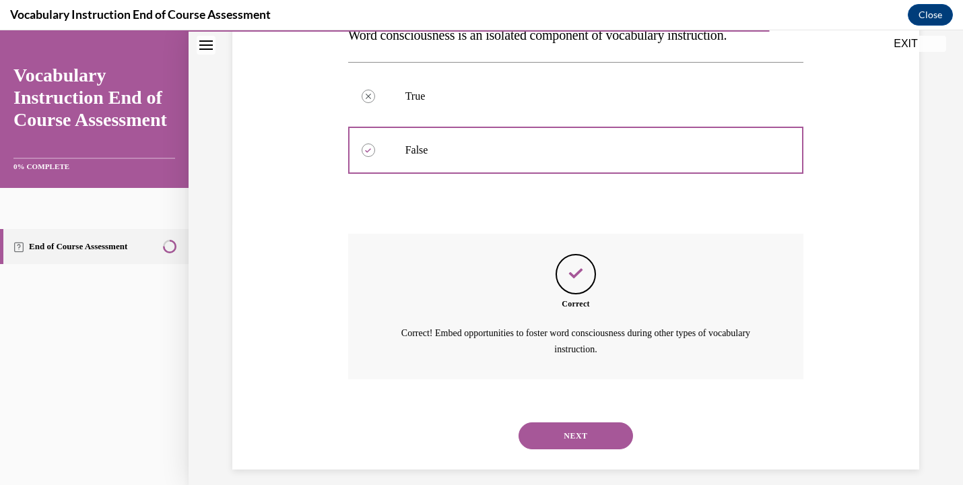
scroll to position [273, 0]
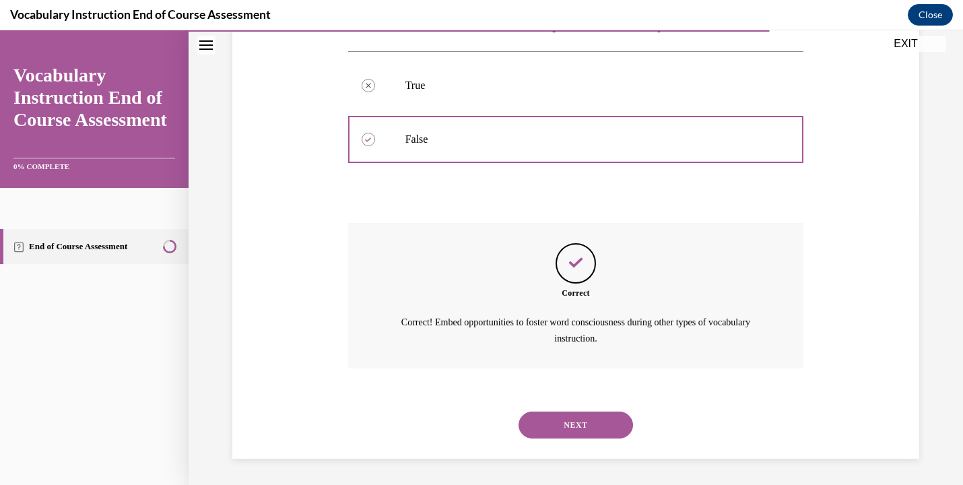
click at [595, 424] on button "NEXT" at bounding box center [576, 425] width 114 height 27
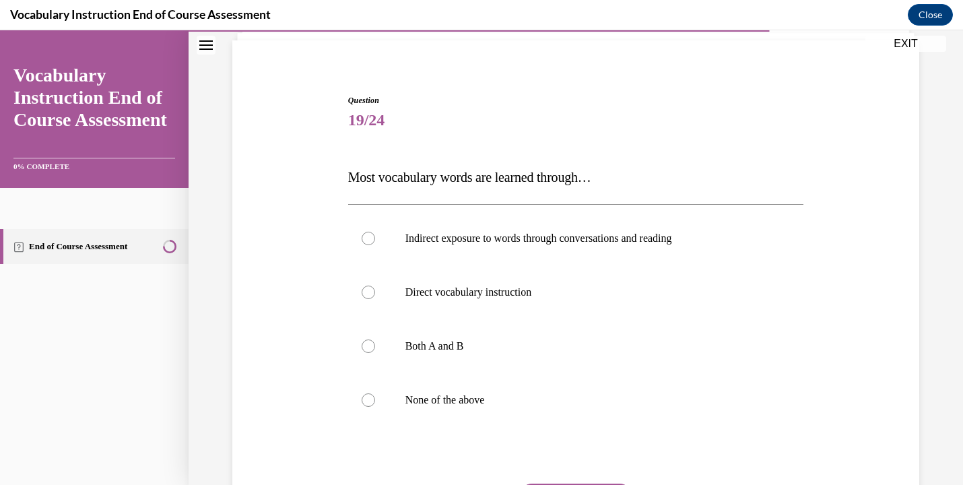
scroll to position [89, 0]
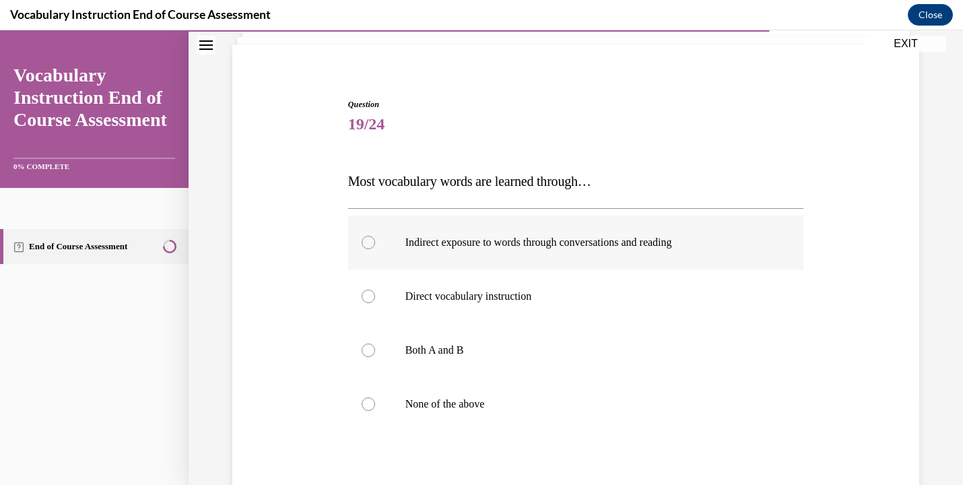
click at [659, 253] on label "Indirect exposure to words through conversations and reading" at bounding box center [576, 243] width 456 height 54
click at [375, 249] on input "Indirect exposure to words through conversations and reading" at bounding box center [368, 242] width 13 height 13
radio input "true"
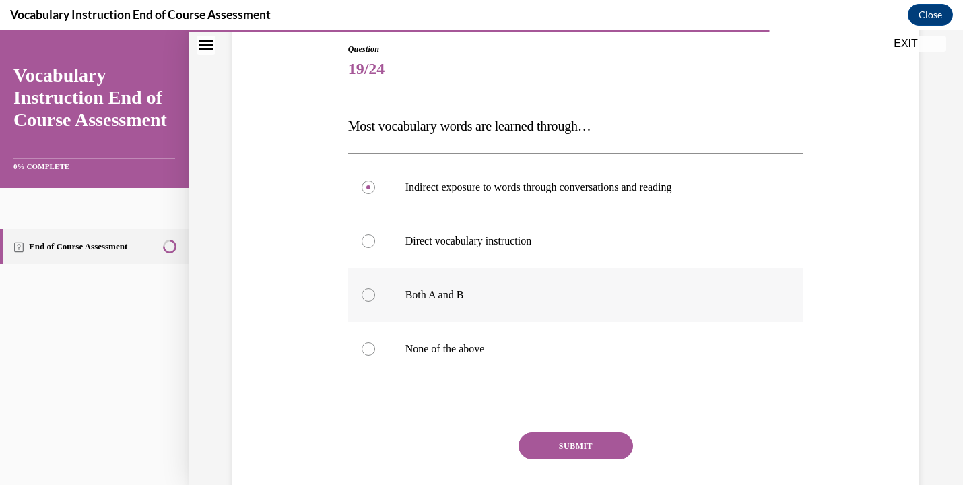
scroll to position [145, 0]
click at [586, 441] on button "SUBMIT" at bounding box center [576, 444] width 114 height 27
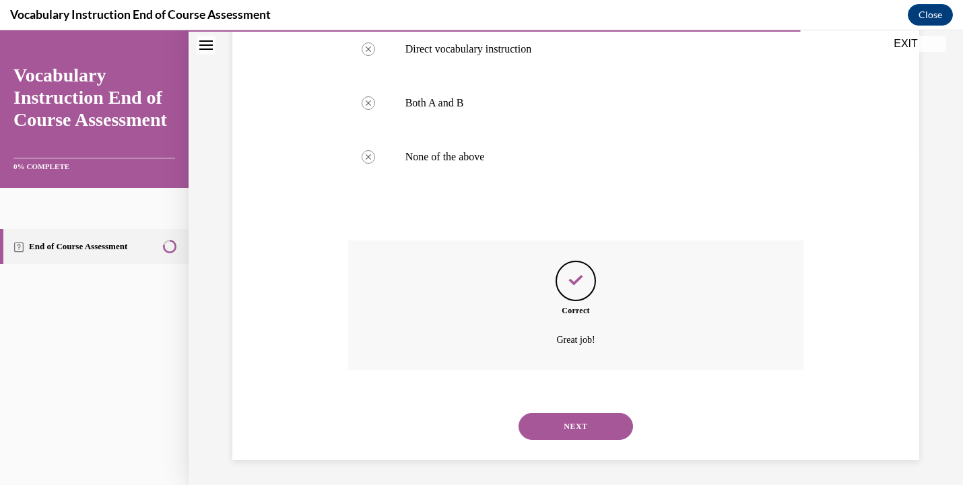
scroll to position [338, 0]
click at [601, 438] on div "NEXT" at bounding box center [576, 424] width 456 height 54
click at [599, 428] on button "NEXT" at bounding box center [576, 424] width 114 height 27
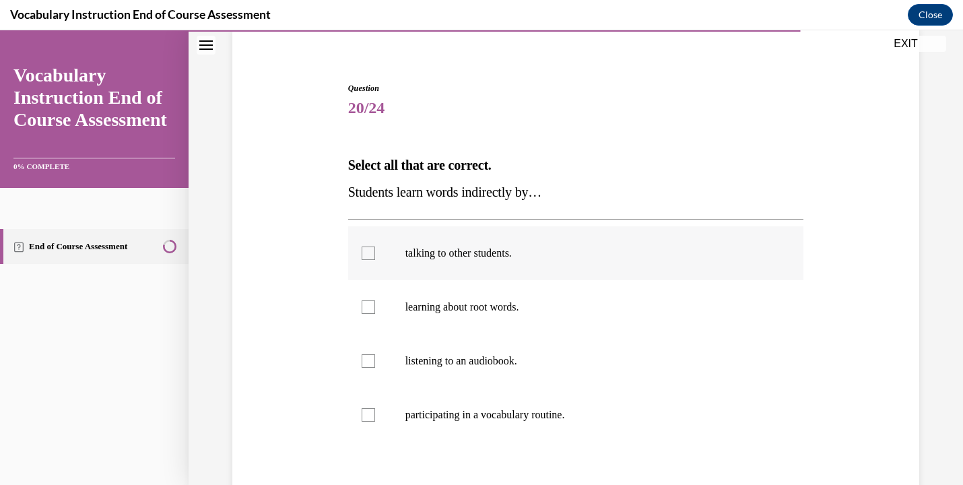
scroll to position [147, 0]
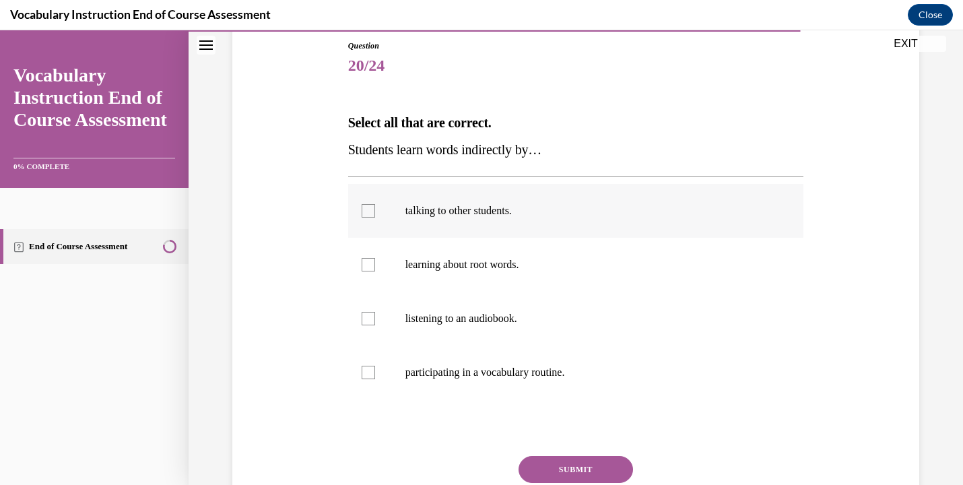
click at [597, 224] on label "talking to other students." at bounding box center [576, 211] width 456 height 54
click at [375, 218] on input "talking to other students." at bounding box center [368, 210] width 13 height 13
checkbox input "true"
click at [544, 325] on p "listening to an audiobook." at bounding box center [587, 318] width 365 height 13
click at [375, 325] on input "listening to an audiobook." at bounding box center [368, 318] width 13 height 13
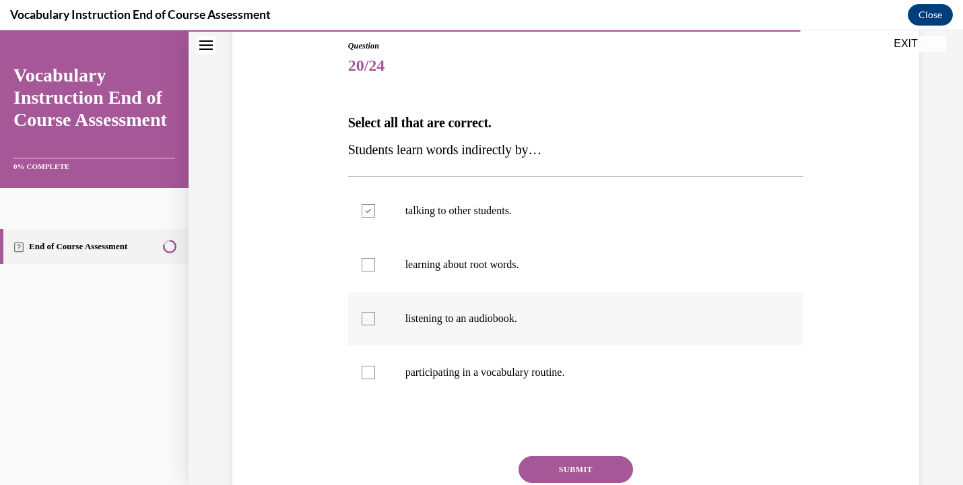
checkbox input "true"
click at [576, 469] on button "SUBMIT" at bounding box center [576, 469] width 114 height 27
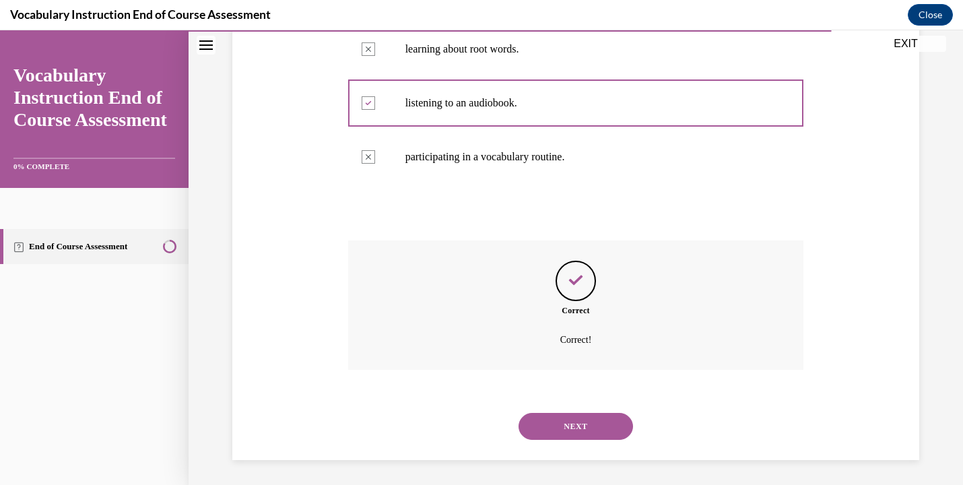
scroll to position [365, 0]
click at [595, 419] on button "NEXT" at bounding box center [576, 424] width 114 height 27
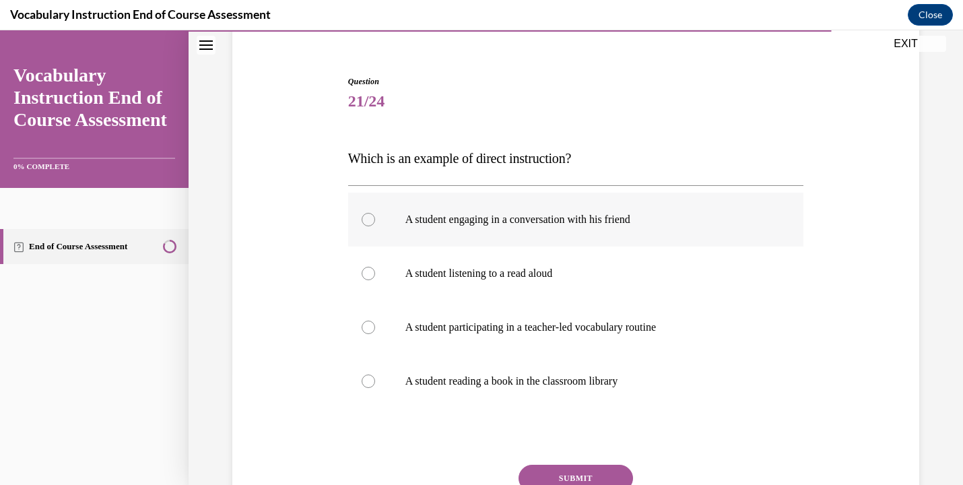
scroll to position [112, 0]
click at [698, 315] on label "A student participating in a teacher-led vocabulary routine" at bounding box center [576, 327] width 456 height 54
click at [375, 320] on input "A student participating in a teacher-led vocabulary routine" at bounding box center [368, 326] width 13 height 13
radio input "true"
click at [595, 469] on button "SUBMIT" at bounding box center [576, 477] width 114 height 27
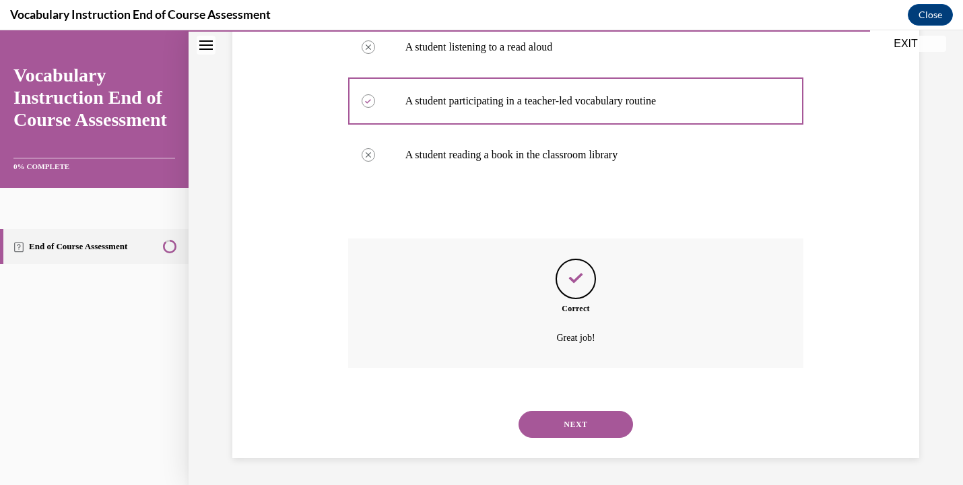
click at [587, 430] on button "NEXT" at bounding box center [576, 424] width 114 height 27
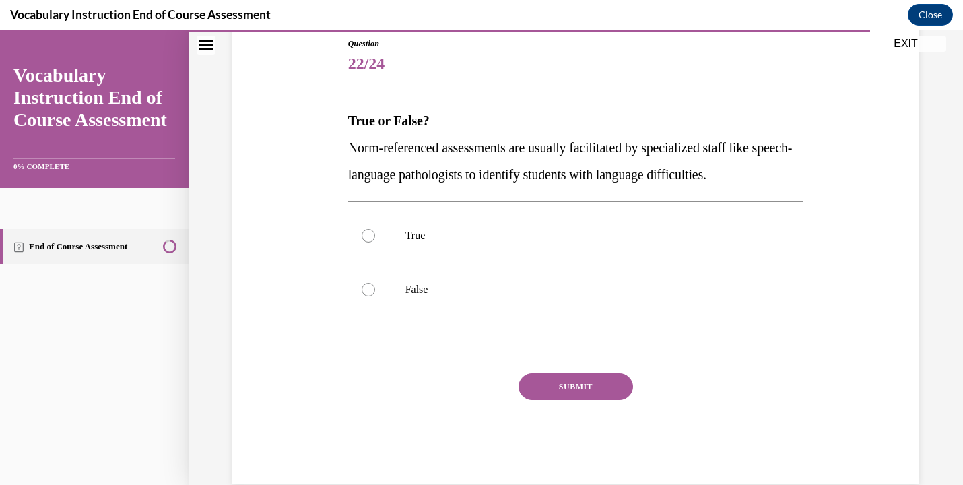
scroll to position [101, 0]
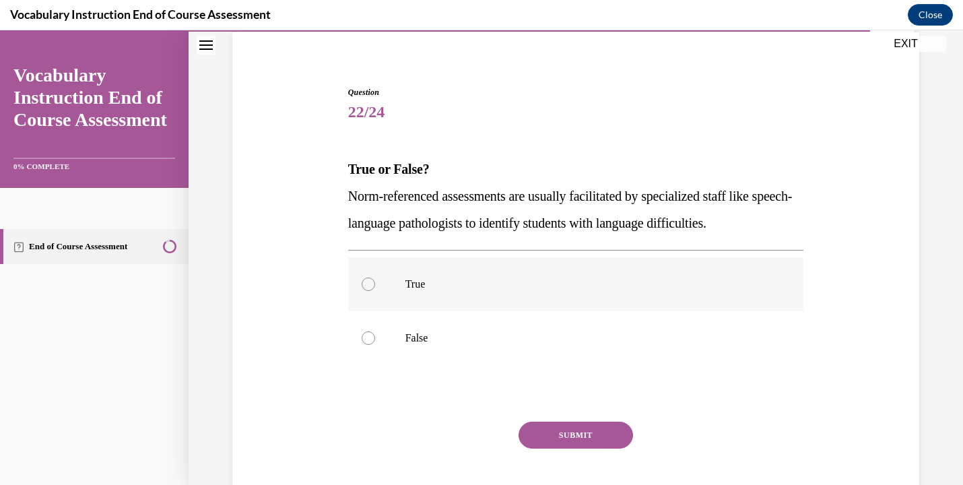
click at [512, 275] on label "True" at bounding box center [576, 284] width 456 height 54
click at [375, 277] on input "True" at bounding box center [368, 283] width 13 height 13
radio input "true"
click at [579, 438] on button "SUBMIT" at bounding box center [576, 435] width 114 height 27
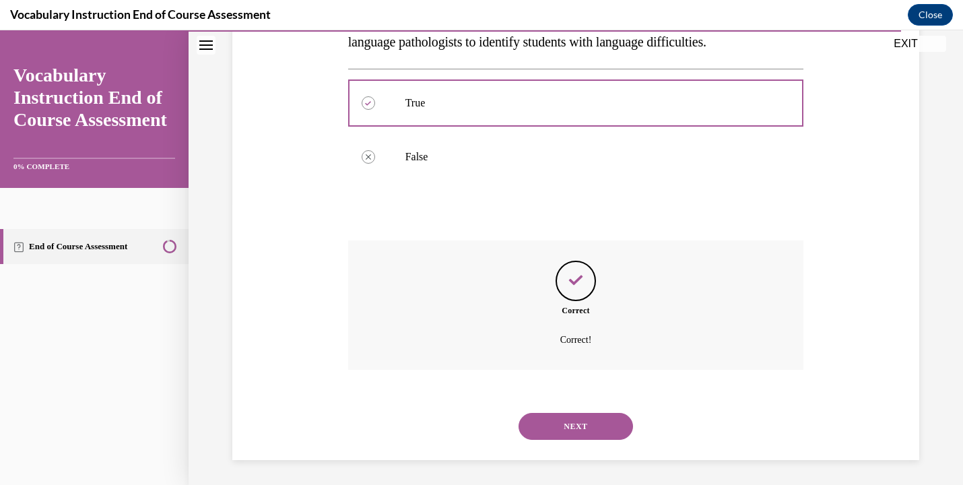
scroll to position [284, 0]
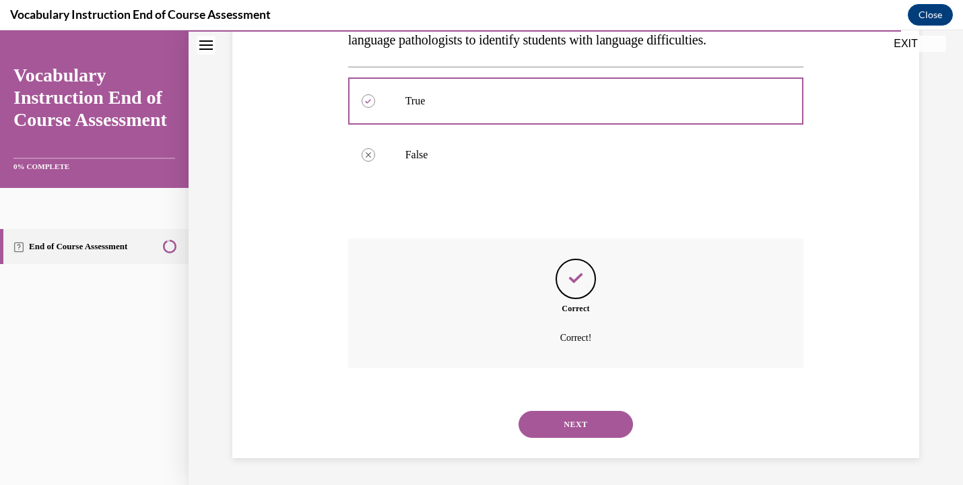
click at [587, 430] on button "NEXT" at bounding box center [576, 424] width 114 height 27
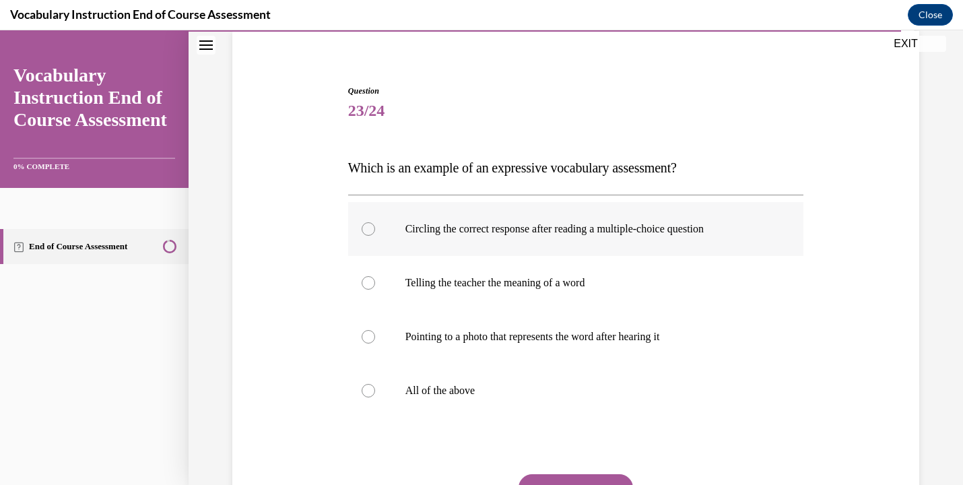
scroll to position [103, 0]
click at [587, 290] on label "Telling the teacher the meaning of a word" at bounding box center [576, 282] width 456 height 54
click at [375, 289] on input "Telling the teacher the meaning of a word" at bounding box center [368, 281] width 13 height 13
radio input "true"
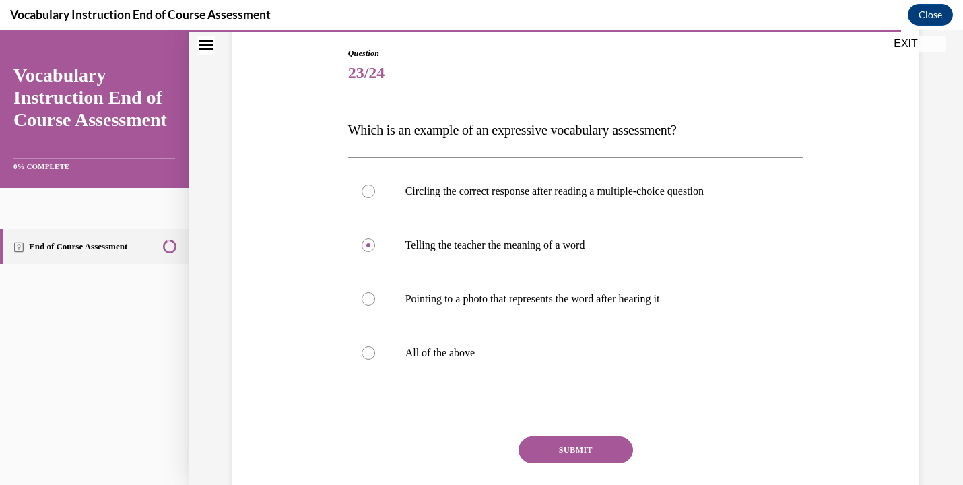
click at [591, 449] on button "SUBMIT" at bounding box center [576, 449] width 114 height 27
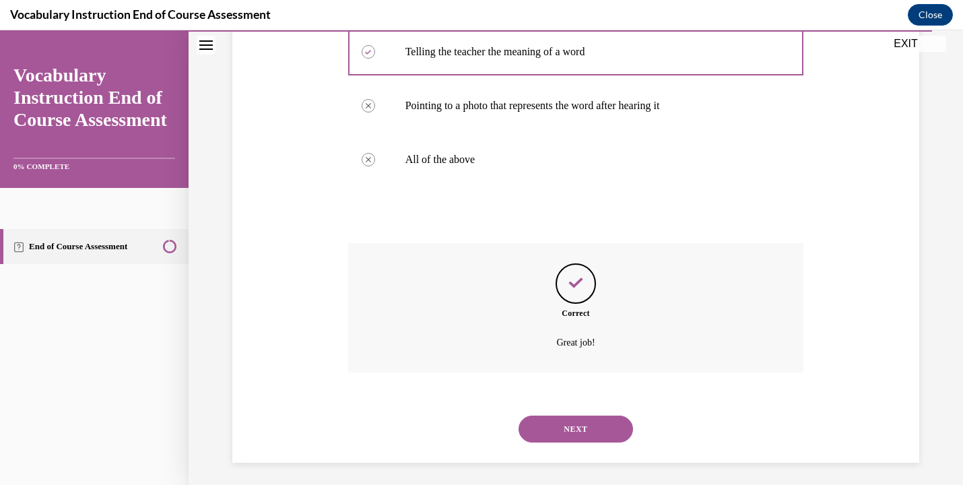
scroll to position [338, 0]
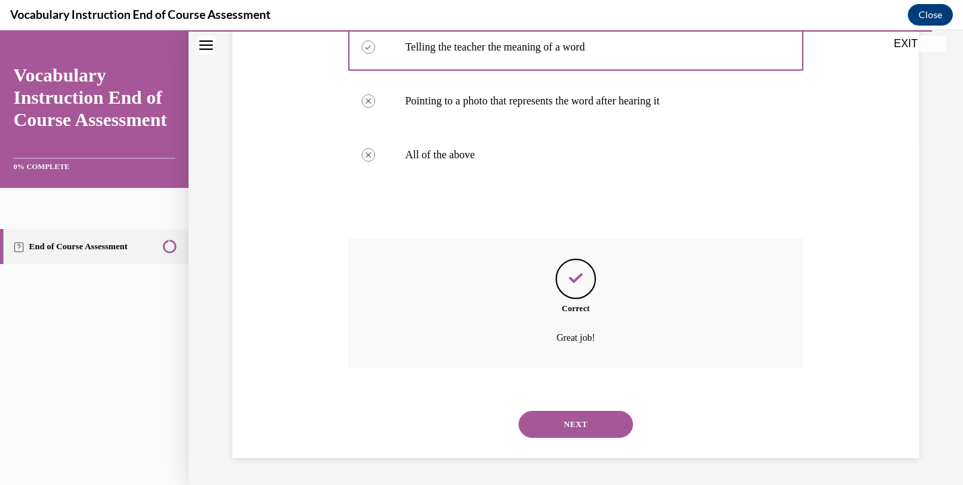
click at [564, 423] on button "NEXT" at bounding box center [576, 424] width 114 height 27
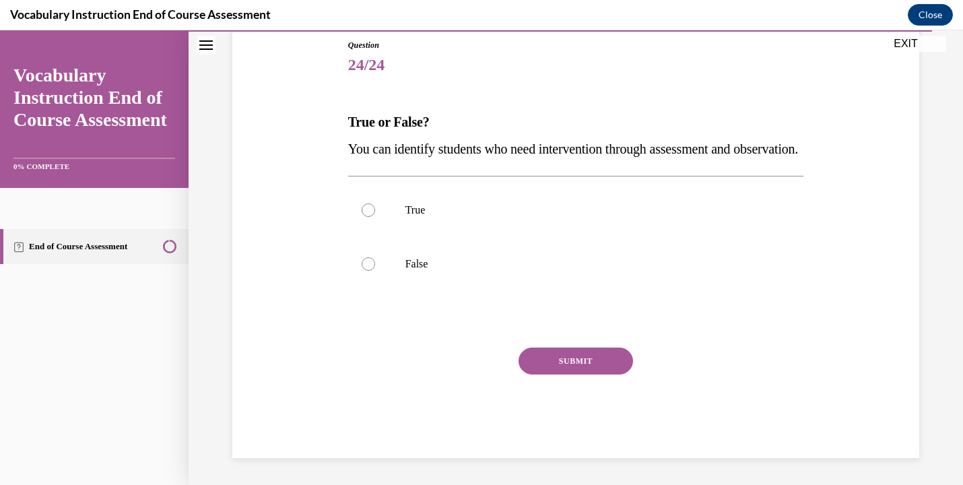
scroll to position [150, 0]
click at [589, 217] on p "True" at bounding box center [587, 209] width 365 height 13
click at [375, 217] on input "True" at bounding box center [368, 209] width 13 height 13
radio input "true"
click at [603, 374] on button "SUBMIT" at bounding box center [576, 361] width 114 height 27
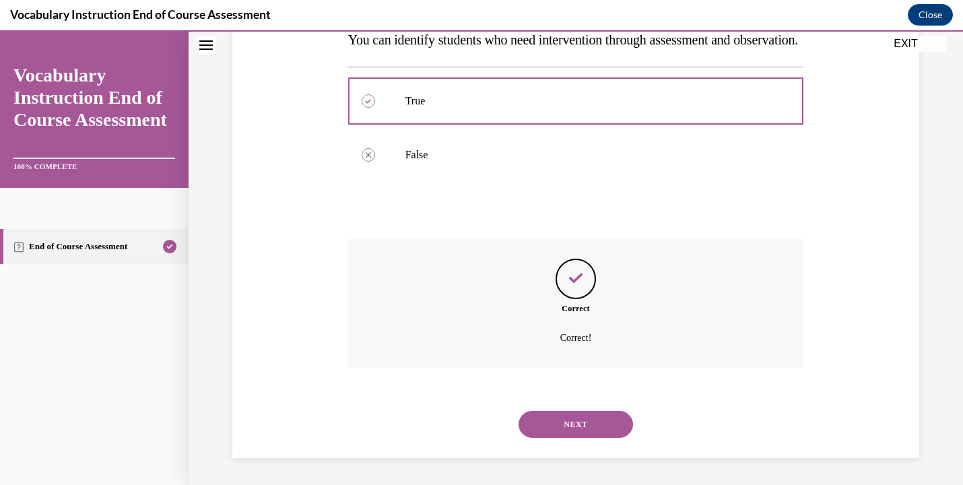
scroll to position [284, 0]
click at [606, 418] on button "NEXT" at bounding box center [576, 424] width 114 height 27
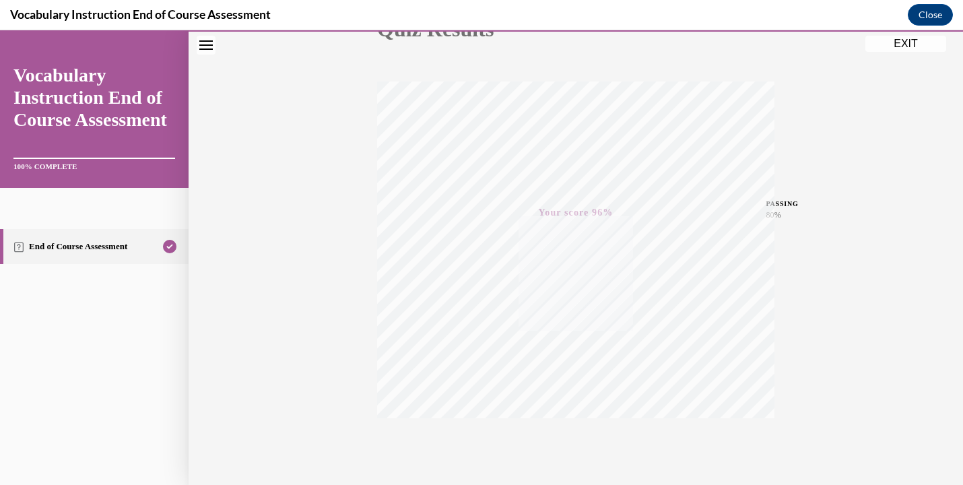
scroll to position [236, 0]
click at [905, 42] on button "EXIT" at bounding box center [905, 44] width 81 height 16
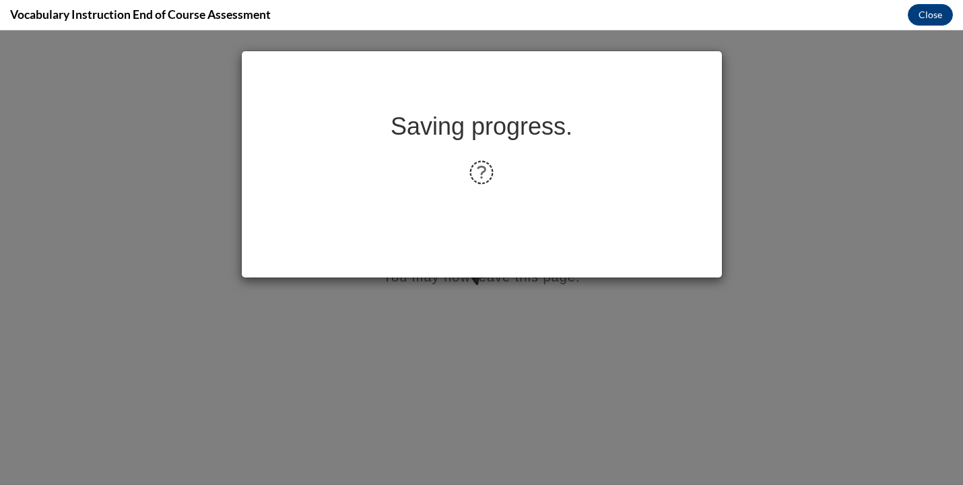
scroll to position [0, 0]
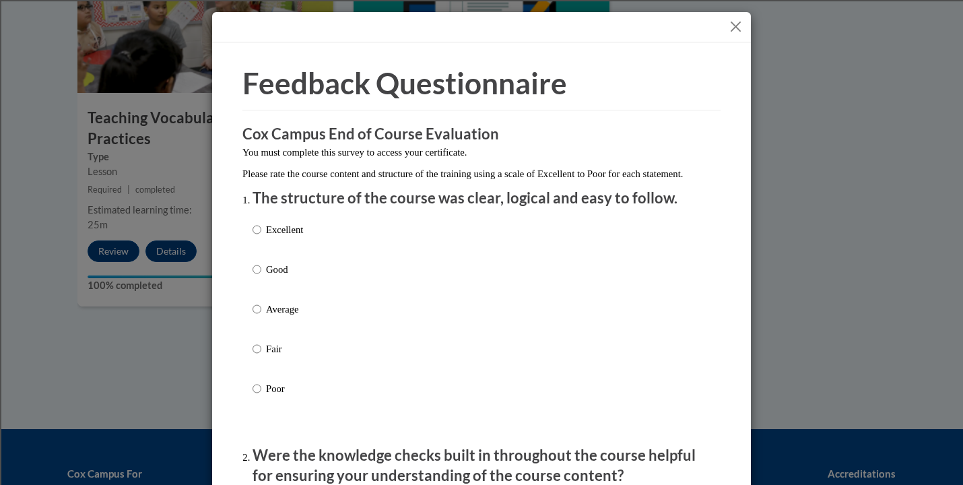
click at [741, 22] on button "Close" at bounding box center [735, 26] width 17 height 17
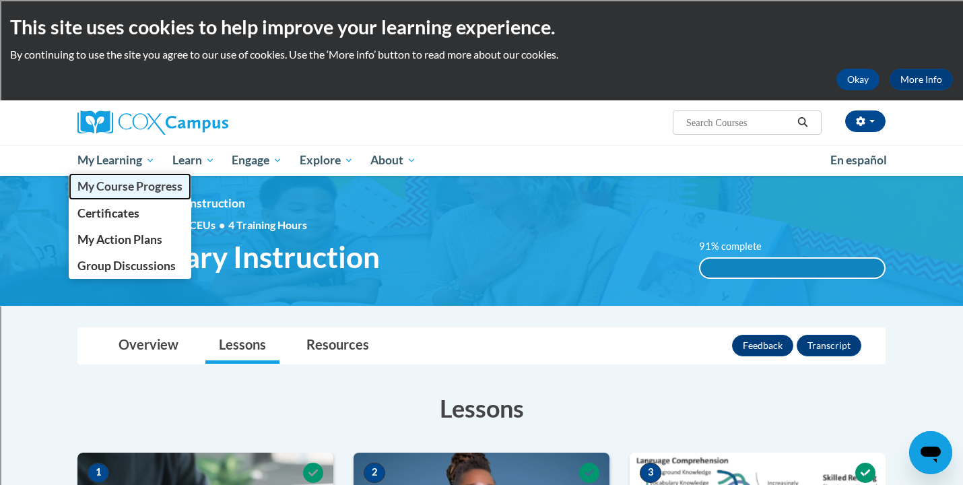
click at [129, 187] on span "My Course Progress" at bounding box center [129, 186] width 105 height 14
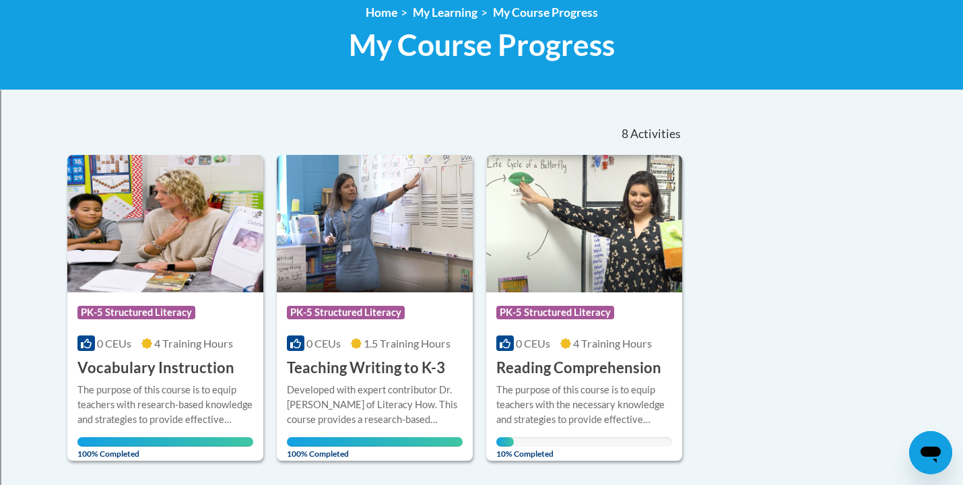
scroll to position [153, 0]
